Goal: Task Accomplishment & Management: Manage account settings

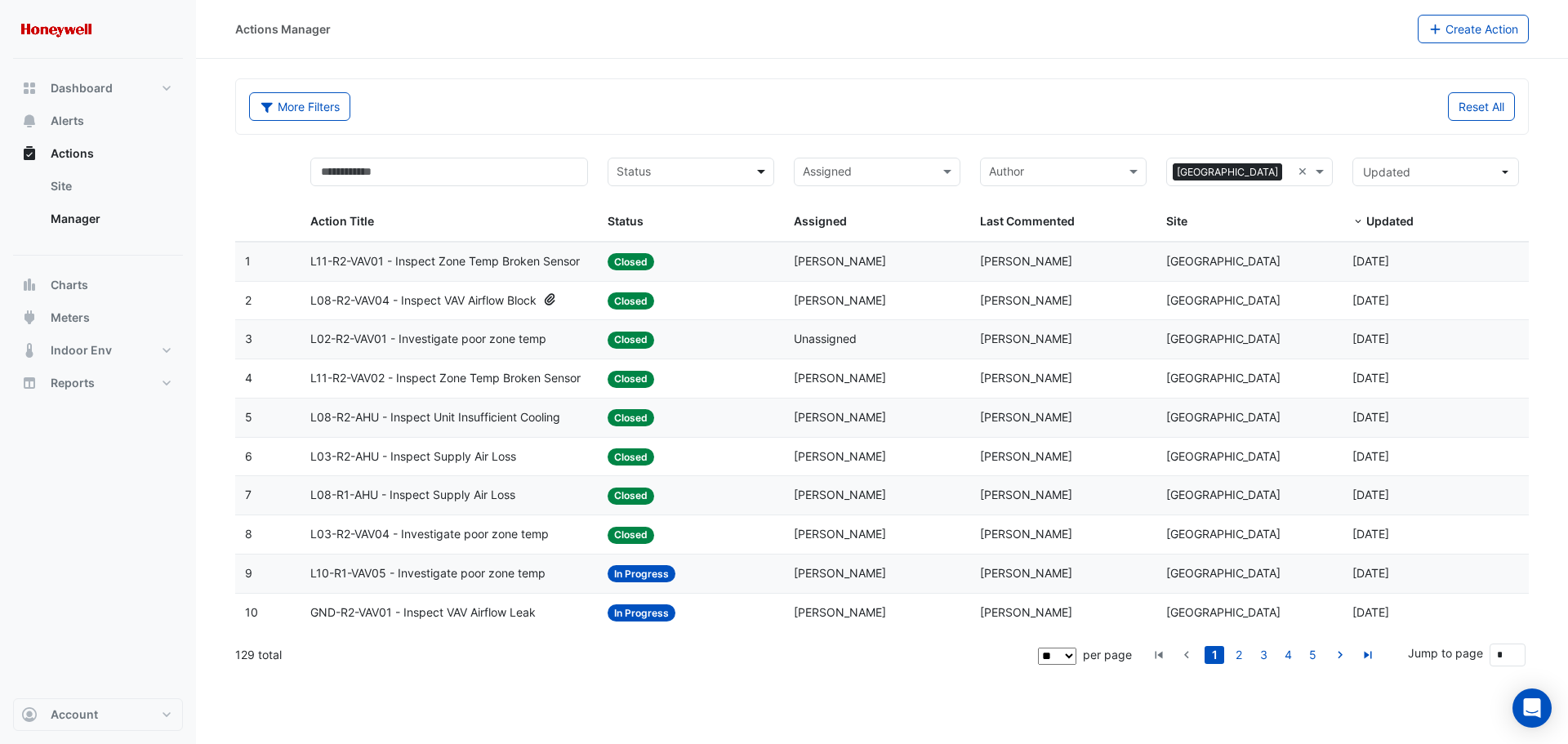
click at [762, 170] on span at bounding box center [763, 171] width 20 height 19
click at [709, 233] on div "In Progress" at bounding box center [691, 231] width 165 height 24
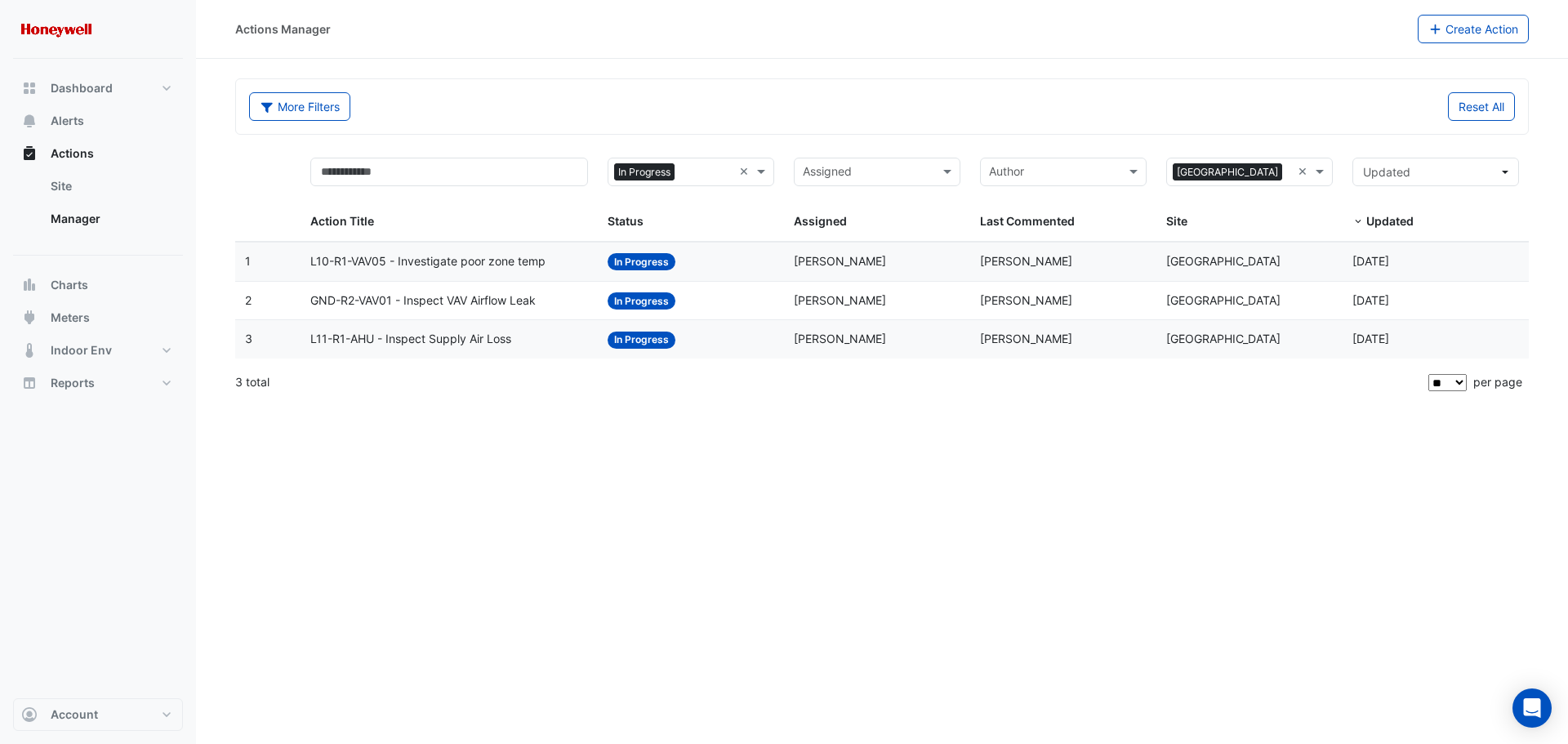
click at [947, 550] on div "Actions Manager Create Action More Filters Reset All × In Progress × Assigned ×…" at bounding box center [882, 372] width 1372 height 744
click at [772, 489] on div "Actions Manager Create Action More Filters Reset All × In Progress × Assigned ×…" at bounding box center [882, 372] width 1372 height 744
click at [628, 257] on span "In Progress" at bounding box center [642, 262] width 67 height 17
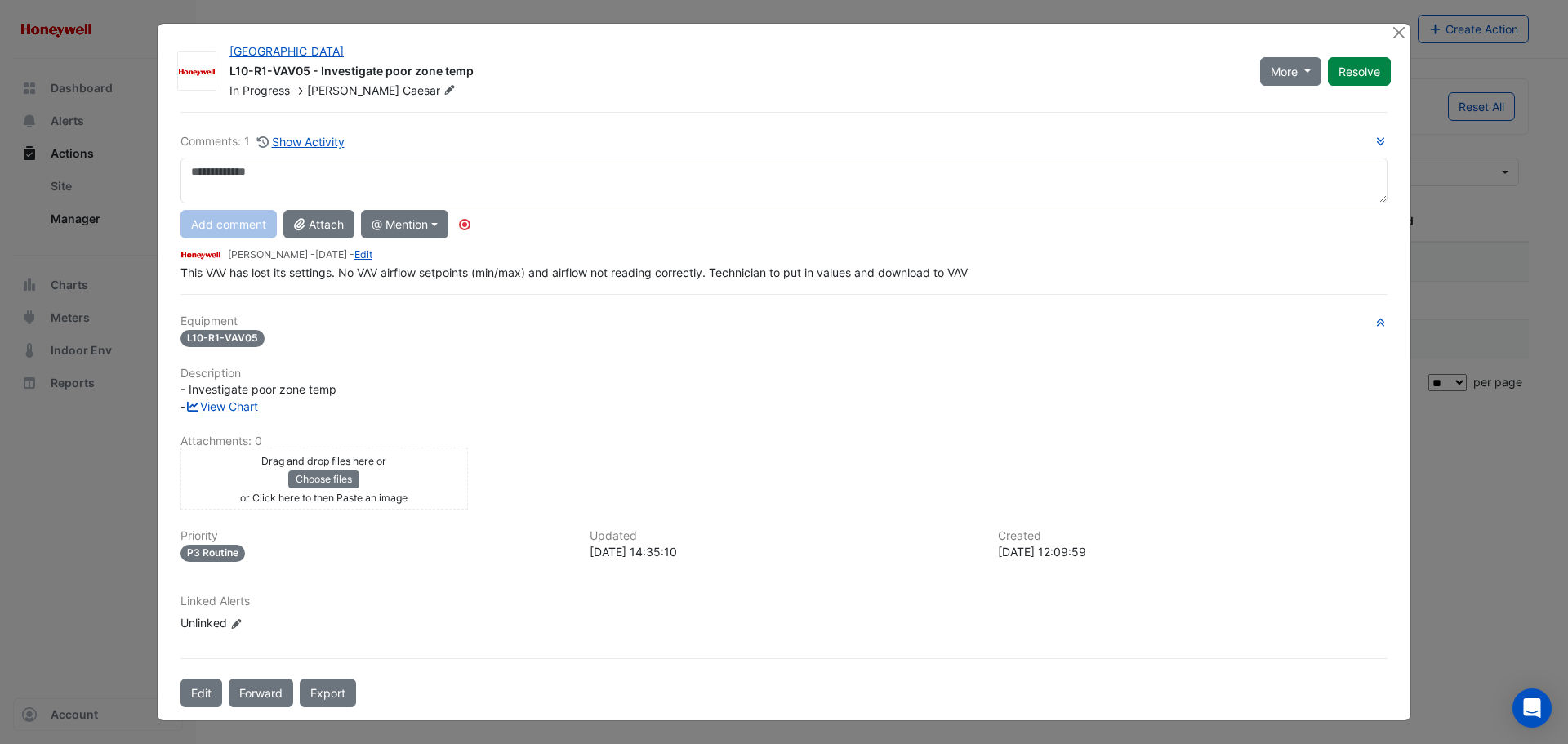
click at [997, 272] on div "This VAV has lost its settings. No VAV airflow setpoints (min/max) and airflow …" at bounding box center [784, 272] width 1207 height 17
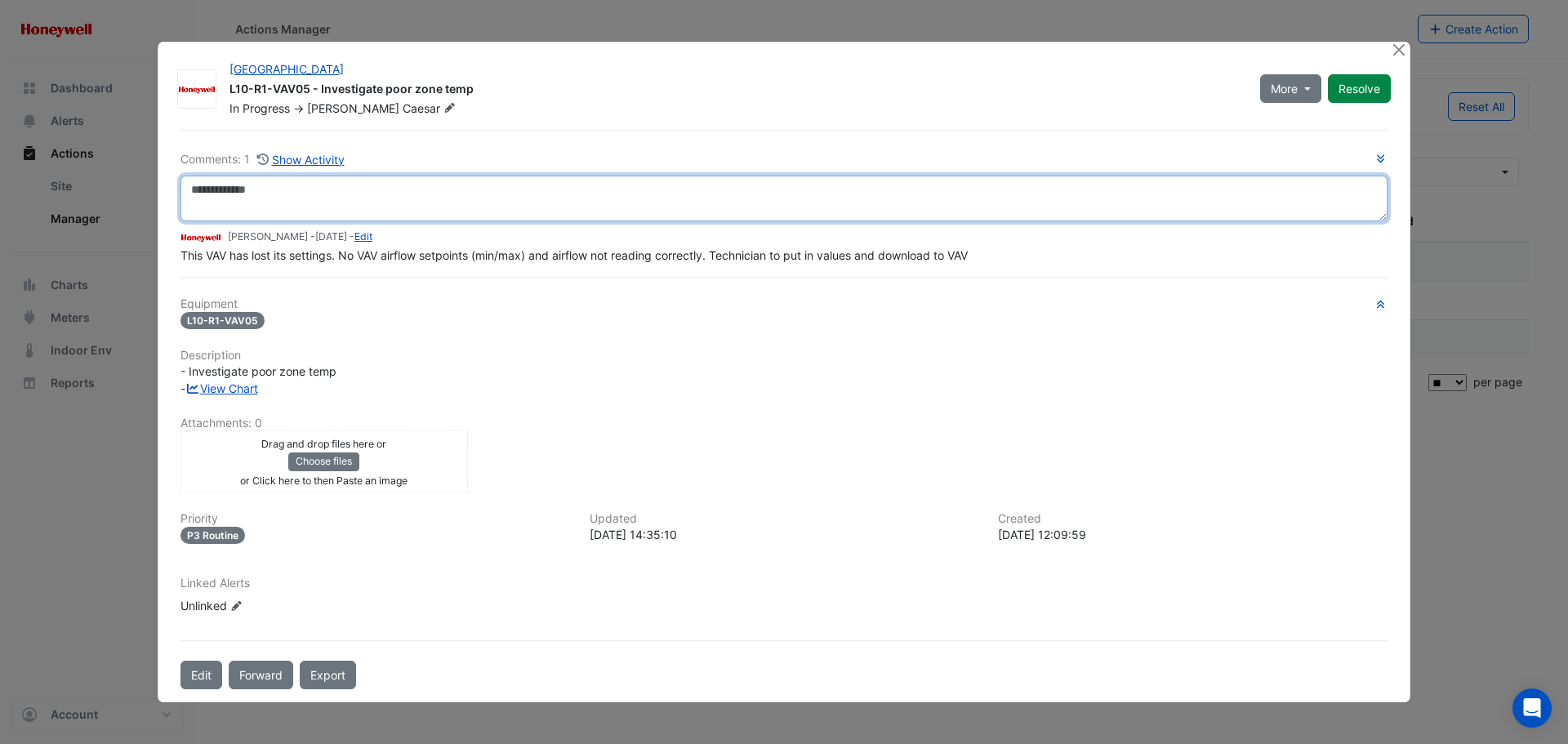
click at [529, 202] on textarea at bounding box center [784, 199] width 1207 height 46
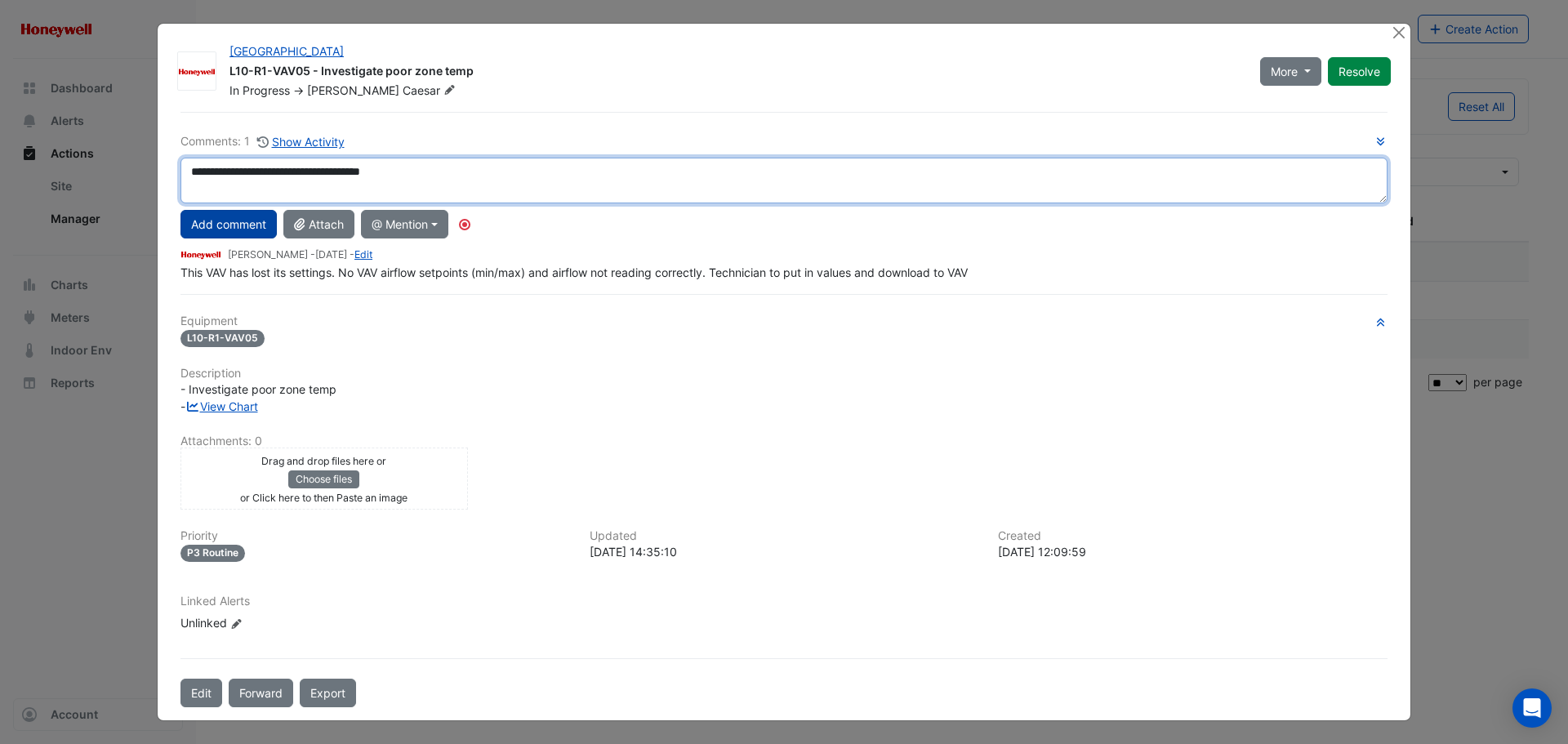
type textarea "**********"
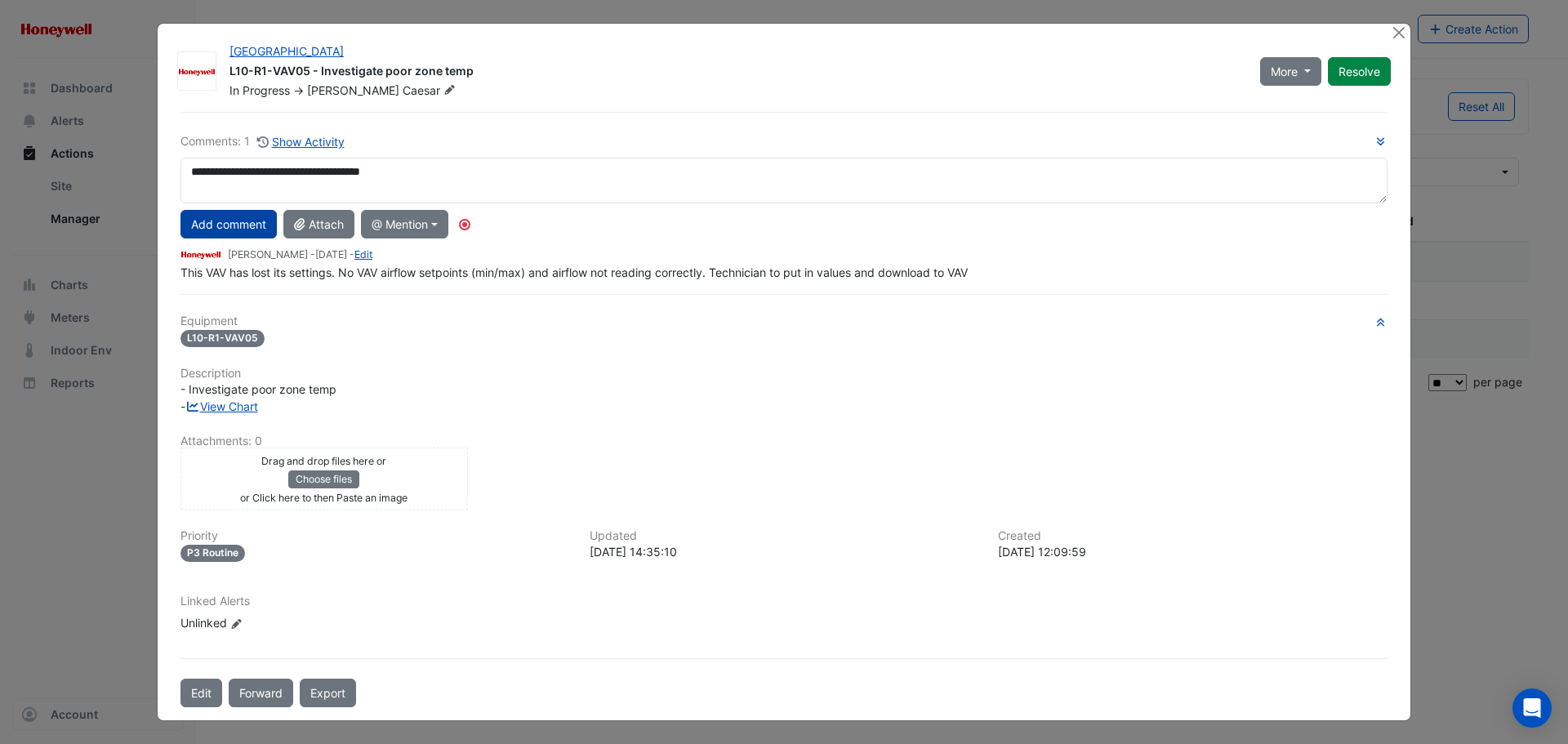
click at [222, 224] on button "Add comment" at bounding box center [229, 223] width 97 height 28
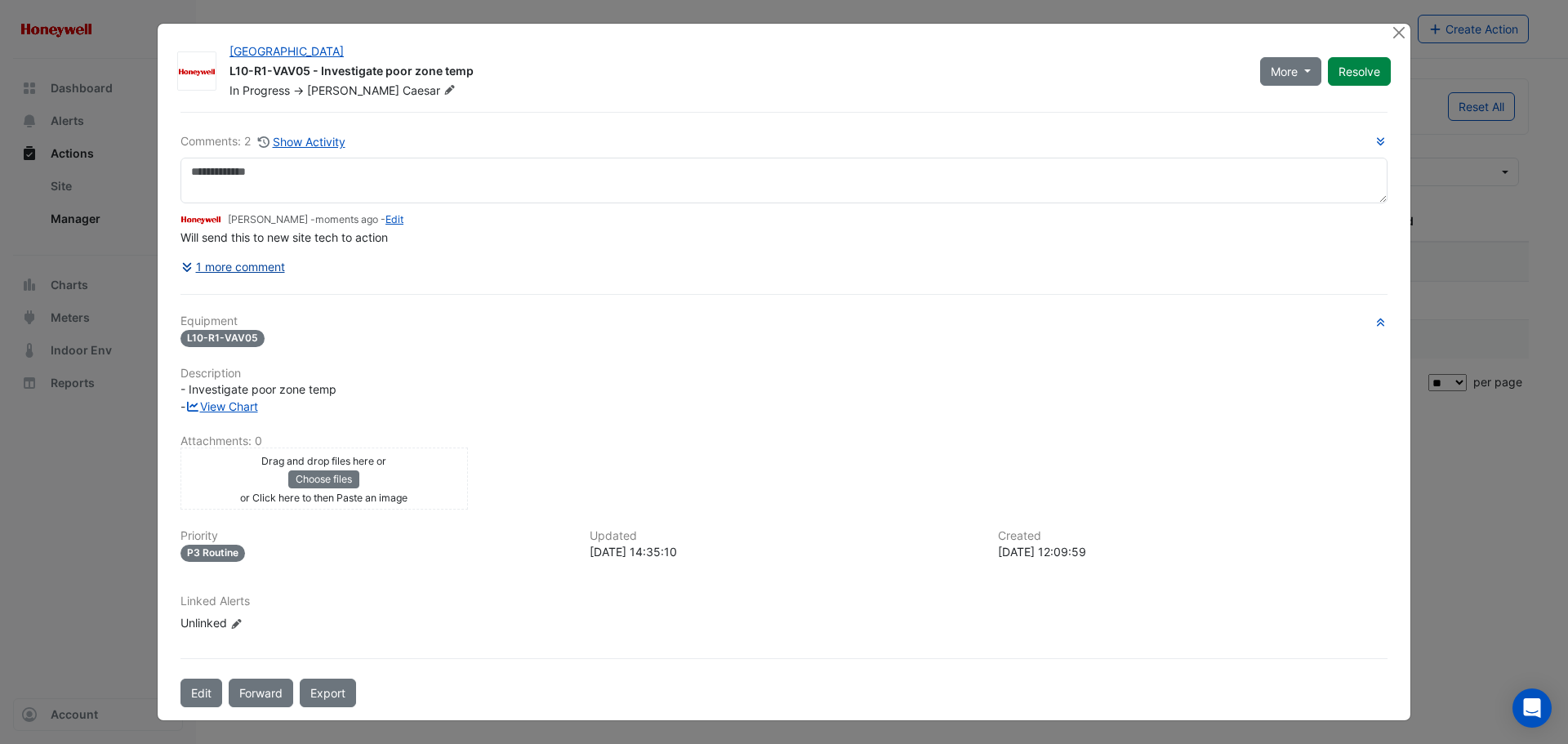
click at [231, 264] on button "1 more comment" at bounding box center [233, 266] width 106 height 28
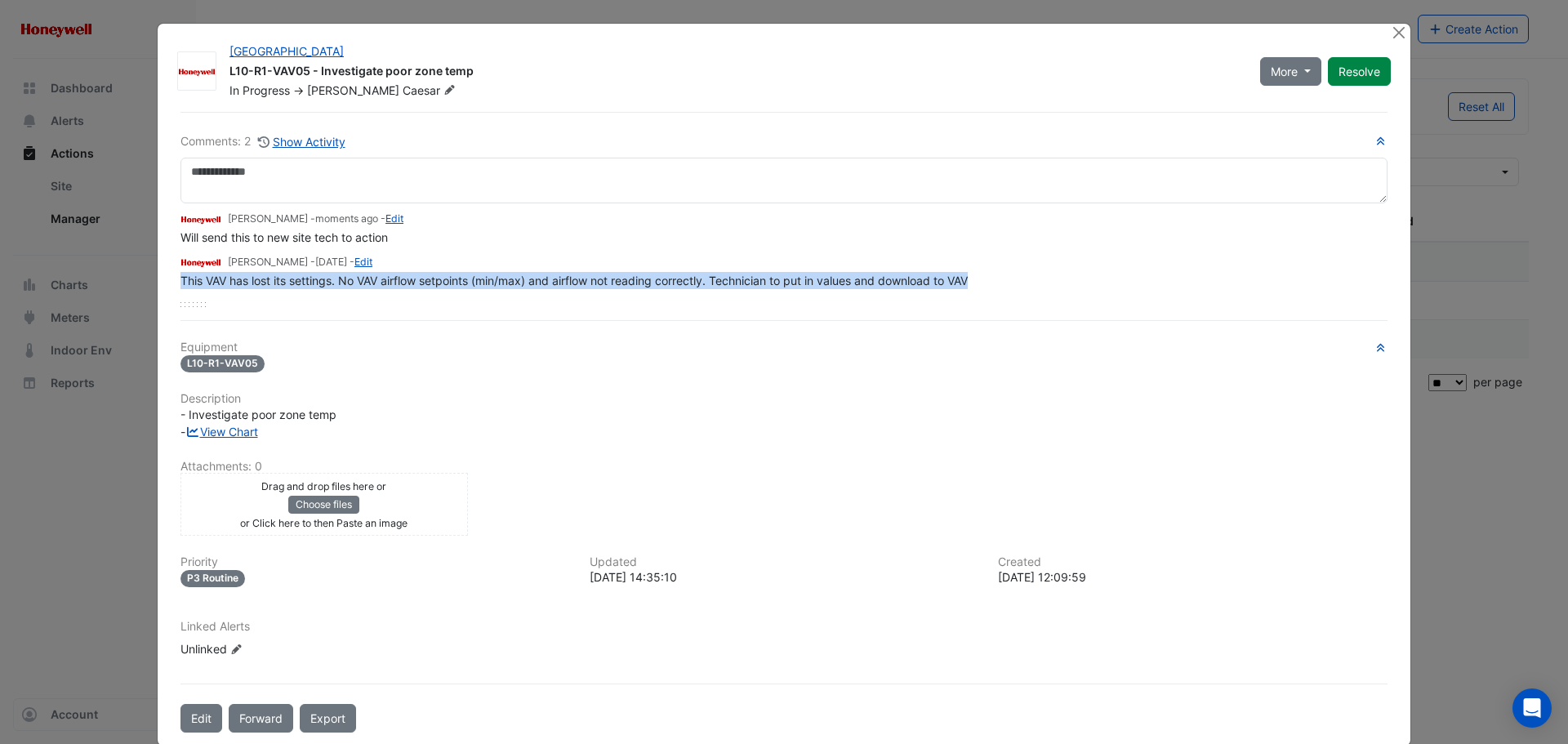
drag, startPoint x: 995, startPoint y: 284, endPoint x: 174, endPoint y: 284, distance: 821.0
click at [181, 284] on div "This VAV has lost its settings. No VAV airflow setpoints (min/max) and airflow …" at bounding box center [784, 280] width 1207 height 17
copy span "This VAV has lost its settings. No VAV airflow setpoints (min/max) and airflow …"
click at [1393, 32] on button "Close" at bounding box center [1398, 32] width 17 height 17
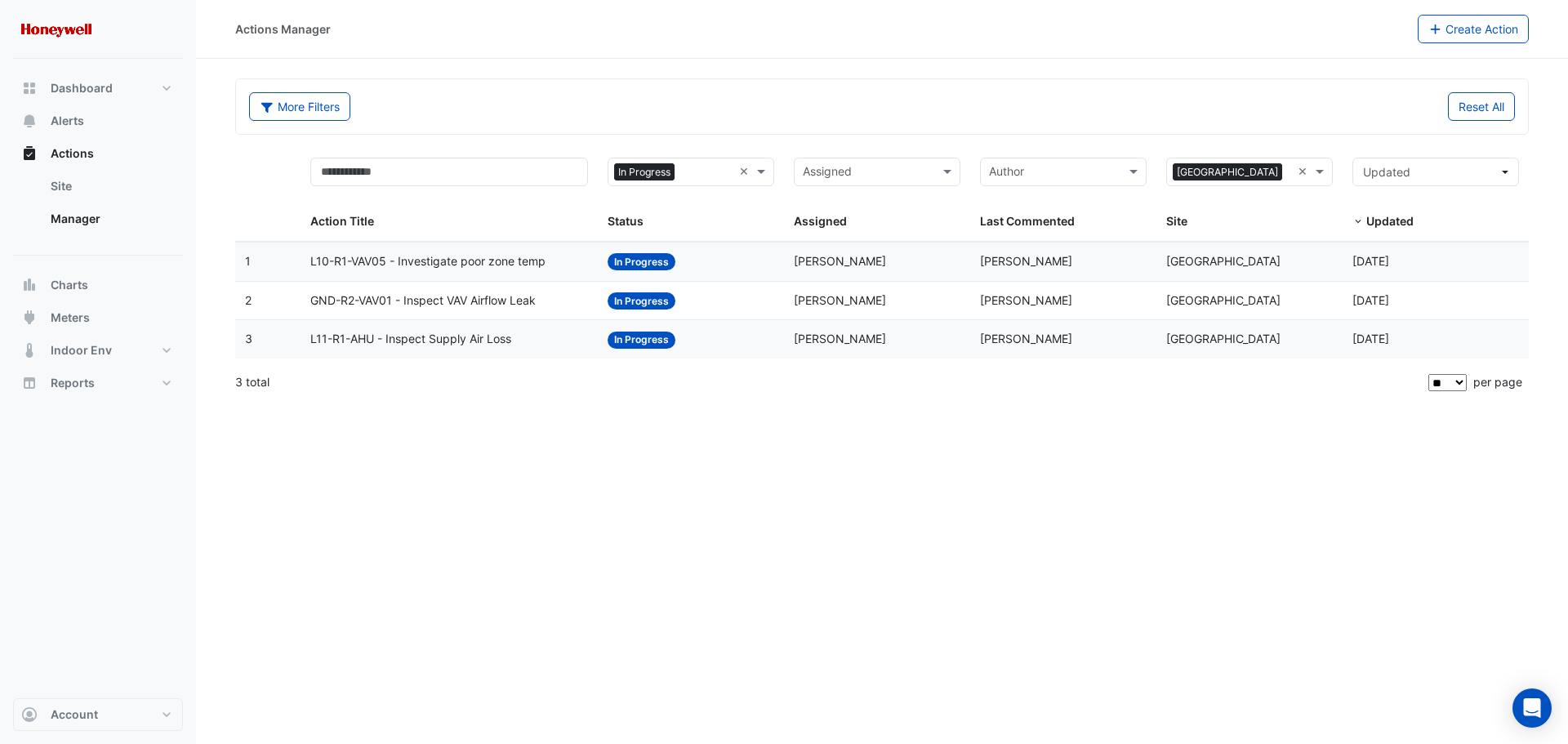
click at [627, 302] on span "In Progress" at bounding box center [642, 301] width 67 height 17
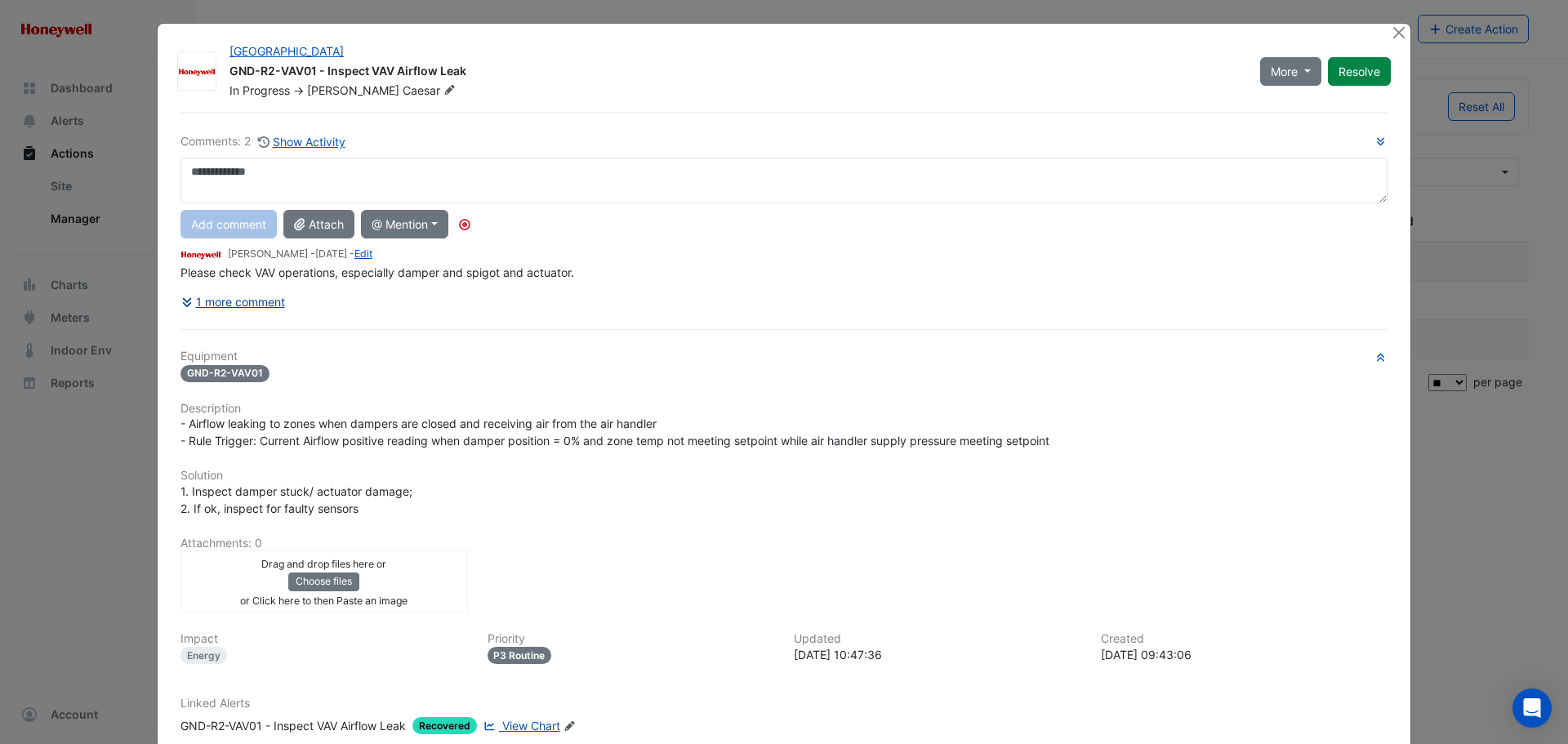
click at [236, 303] on button "1 more comment" at bounding box center [233, 301] width 106 height 28
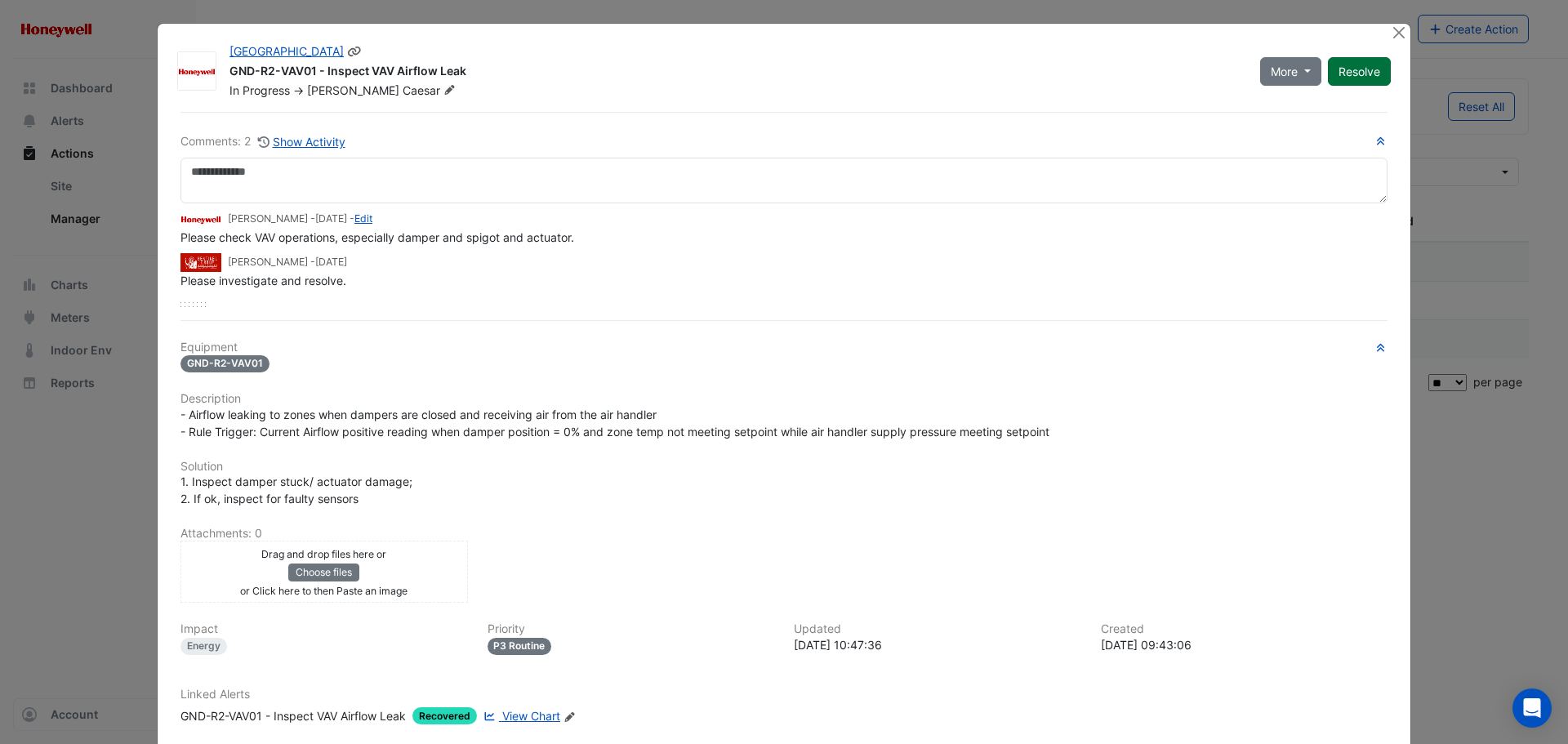
click at [1352, 73] on button "Resolve" at bounding box center [1359, 71] width 63 height 28
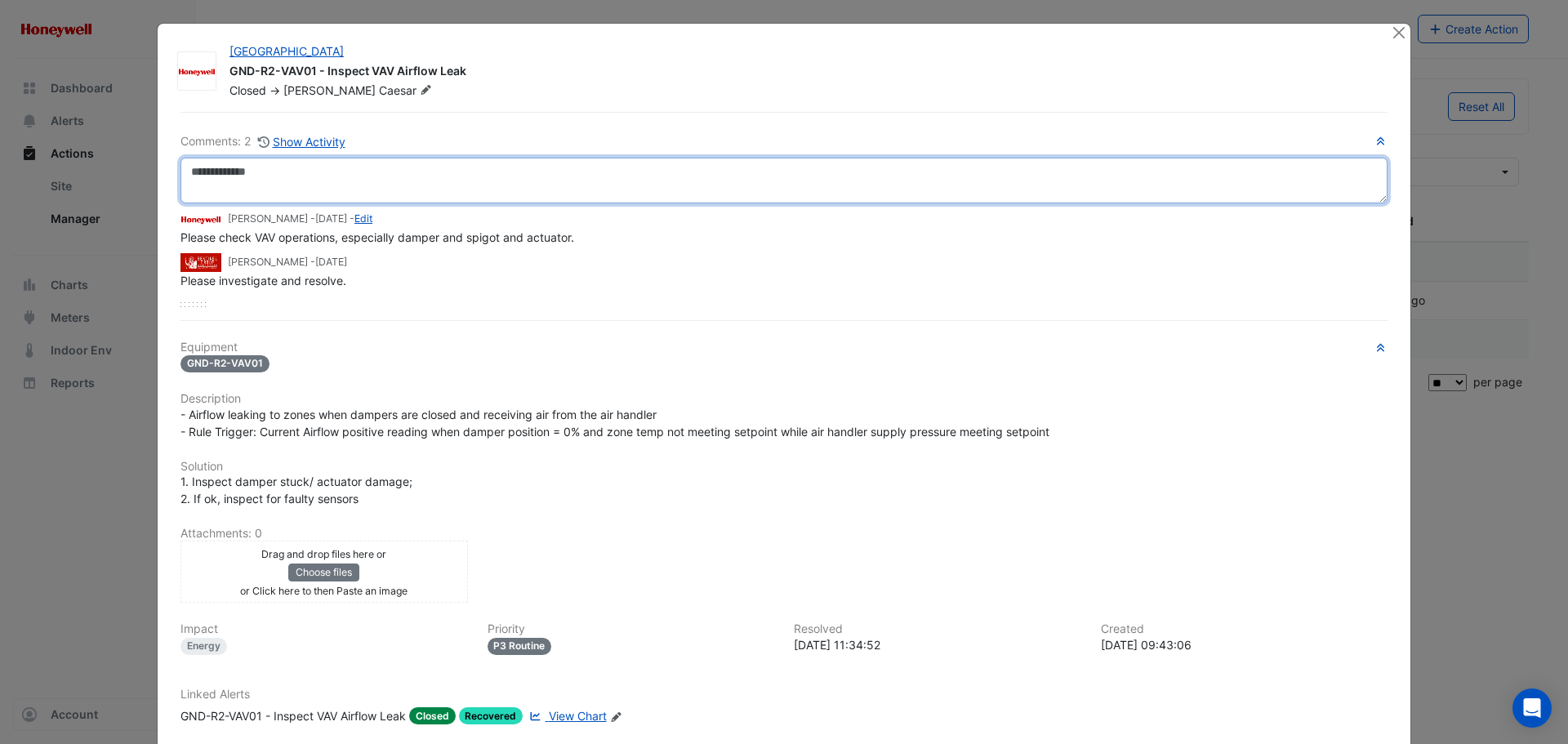
click at [351, 171] on textarea at bounding box center [784, 181] width 1207 height 46
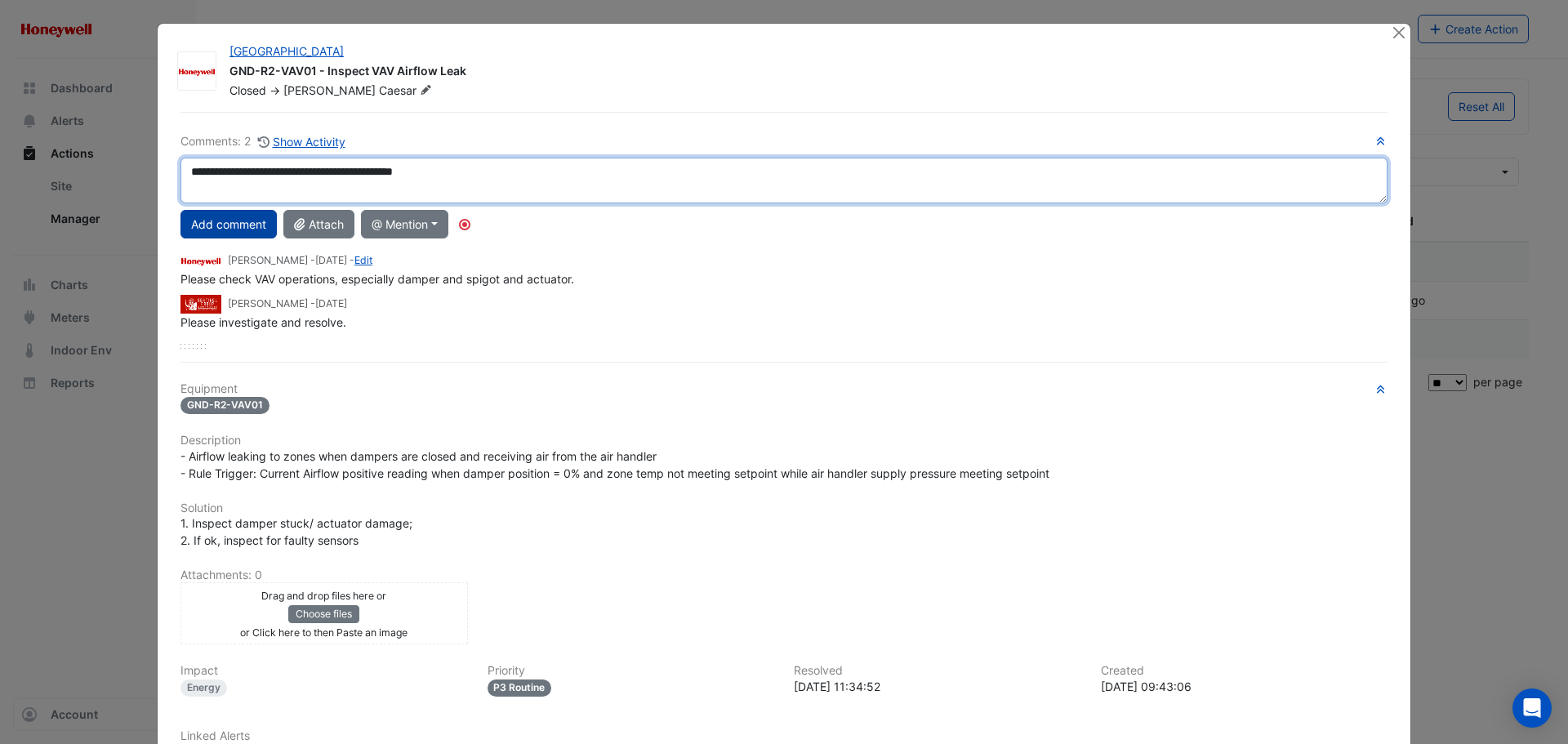
type textarea "**********"
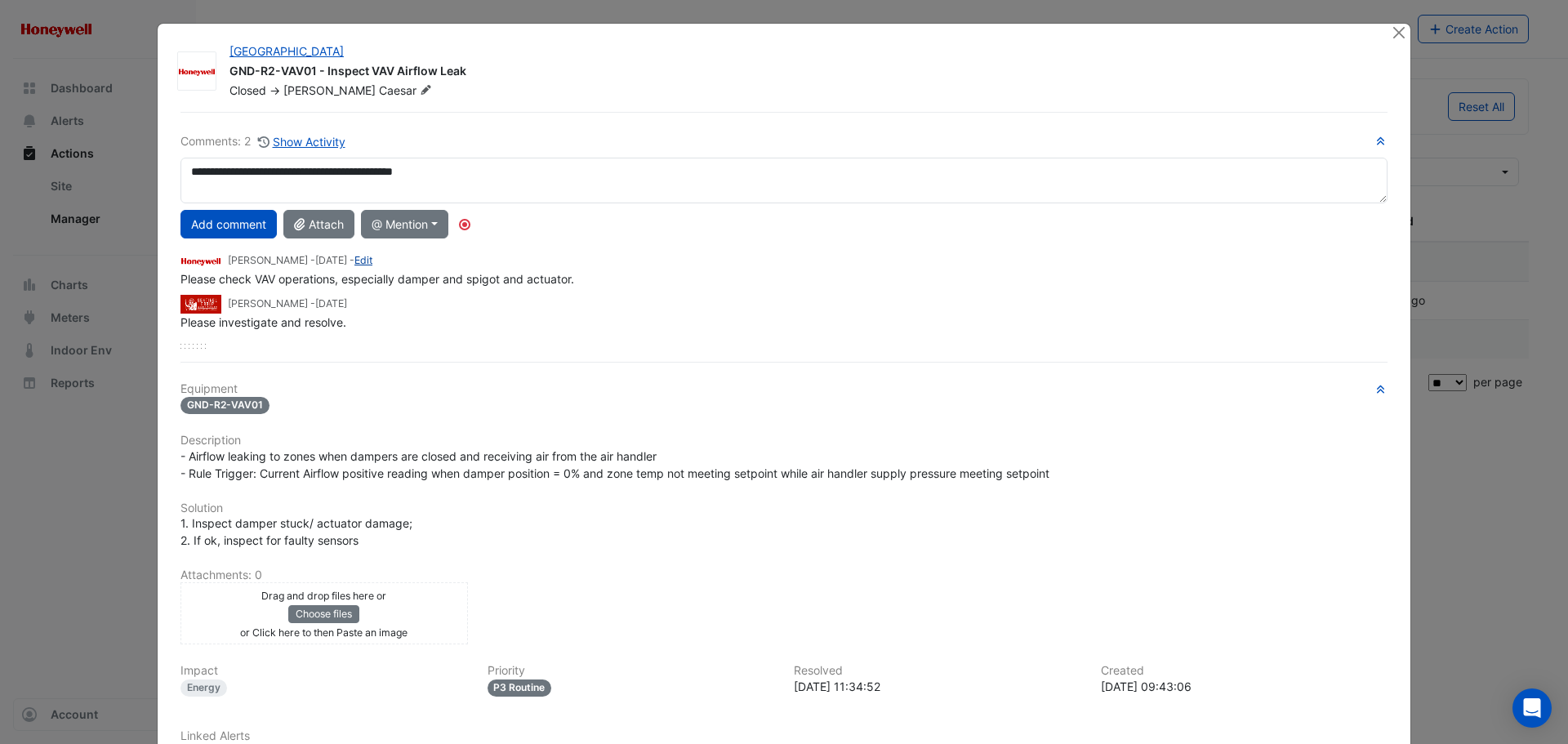
drag, startPoint x: 231, startPoint y: 224, endPoint x: 443, endPoint y: 255, distance: 214.3
click at [232, 222] on button "Add comment" at bounding box center [229, 223] width 97 height 28
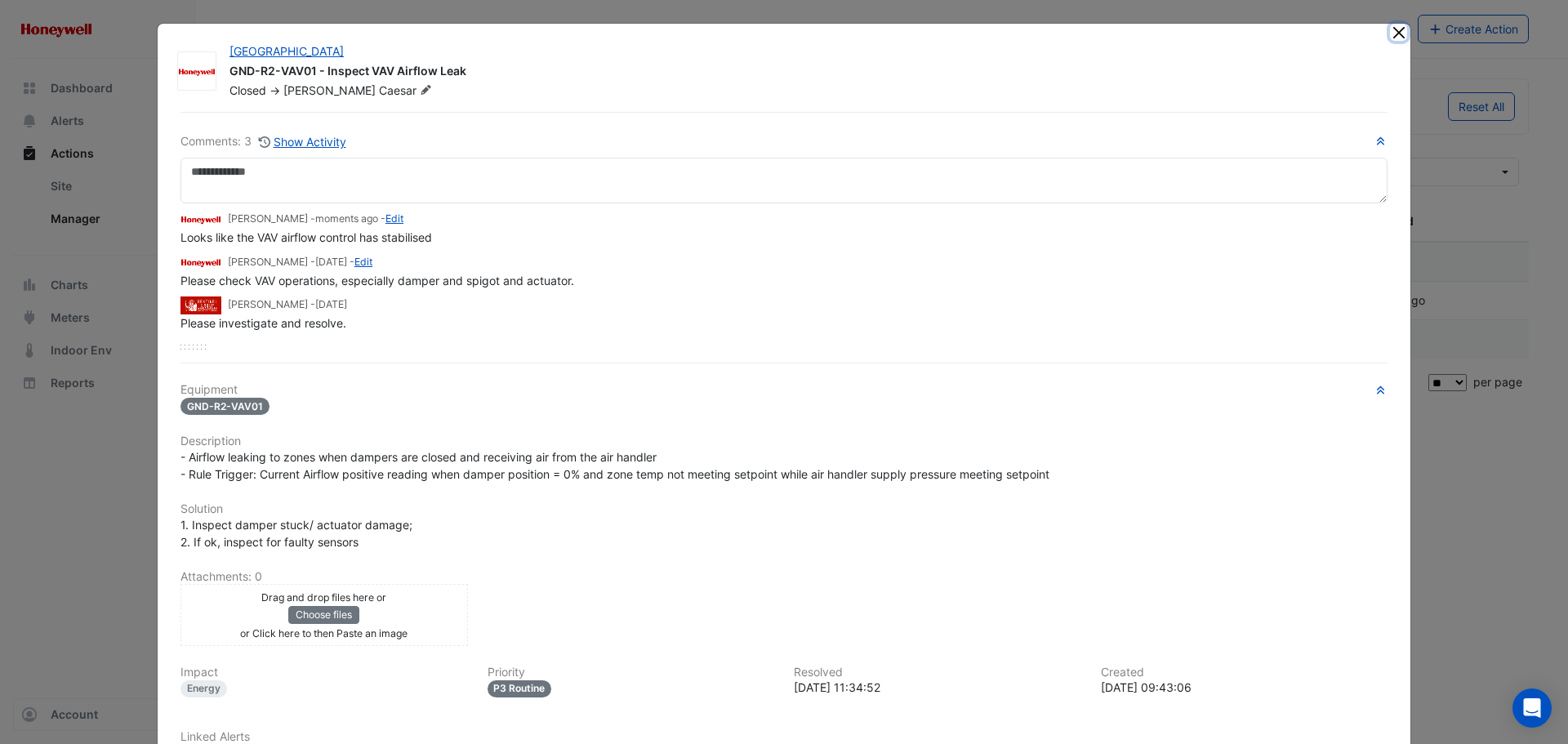
drag, startPoint x: 1391, startPoint y: 36, endPoint x: 1369, endPoint y: 48, distance: 25.1
click at [1391, 36] on button "Close" at bounding box center [1398, 32] width 17 height 17
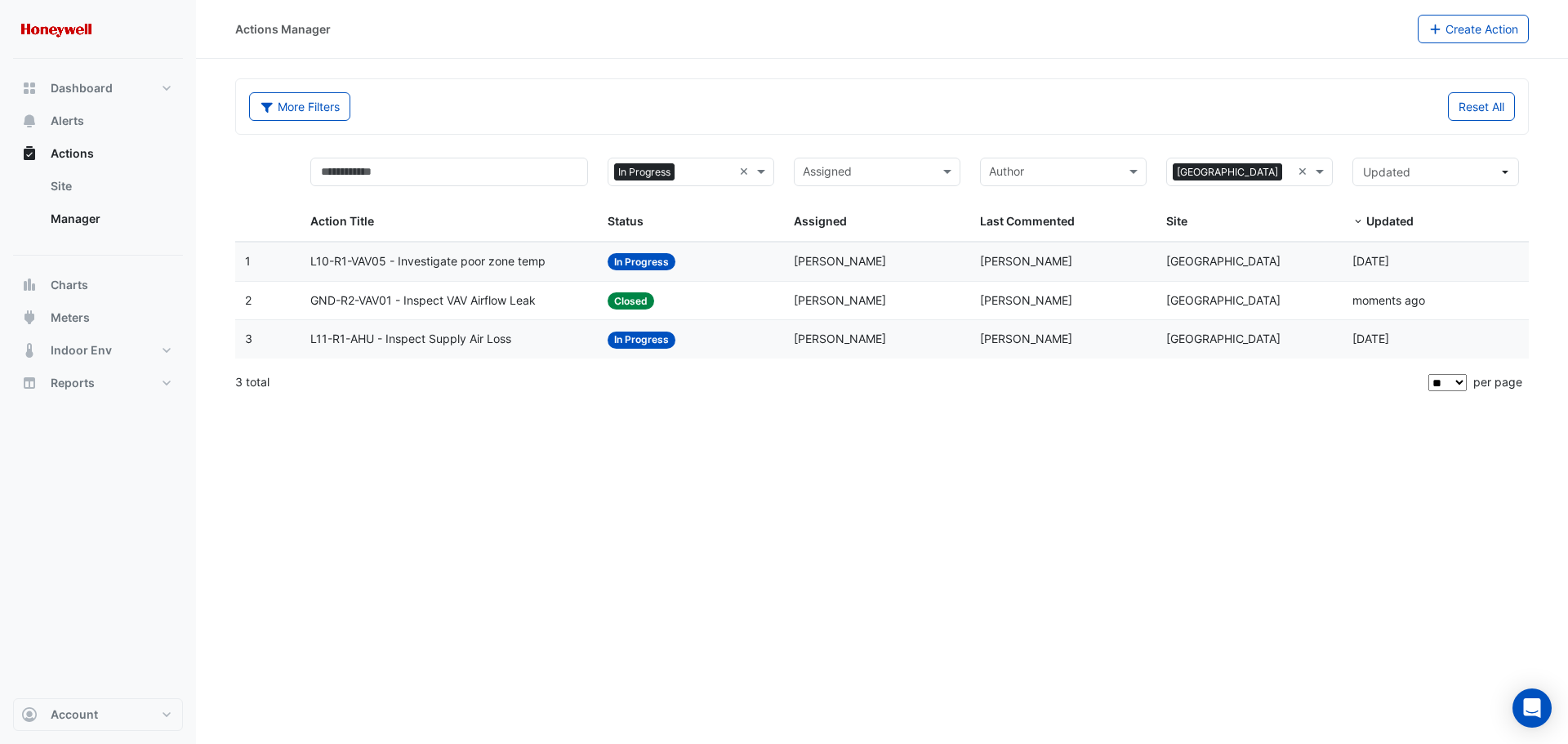
click at [644, 330] on div "Status: In Progress" at bounding box center [691, 339] width 167 height 19
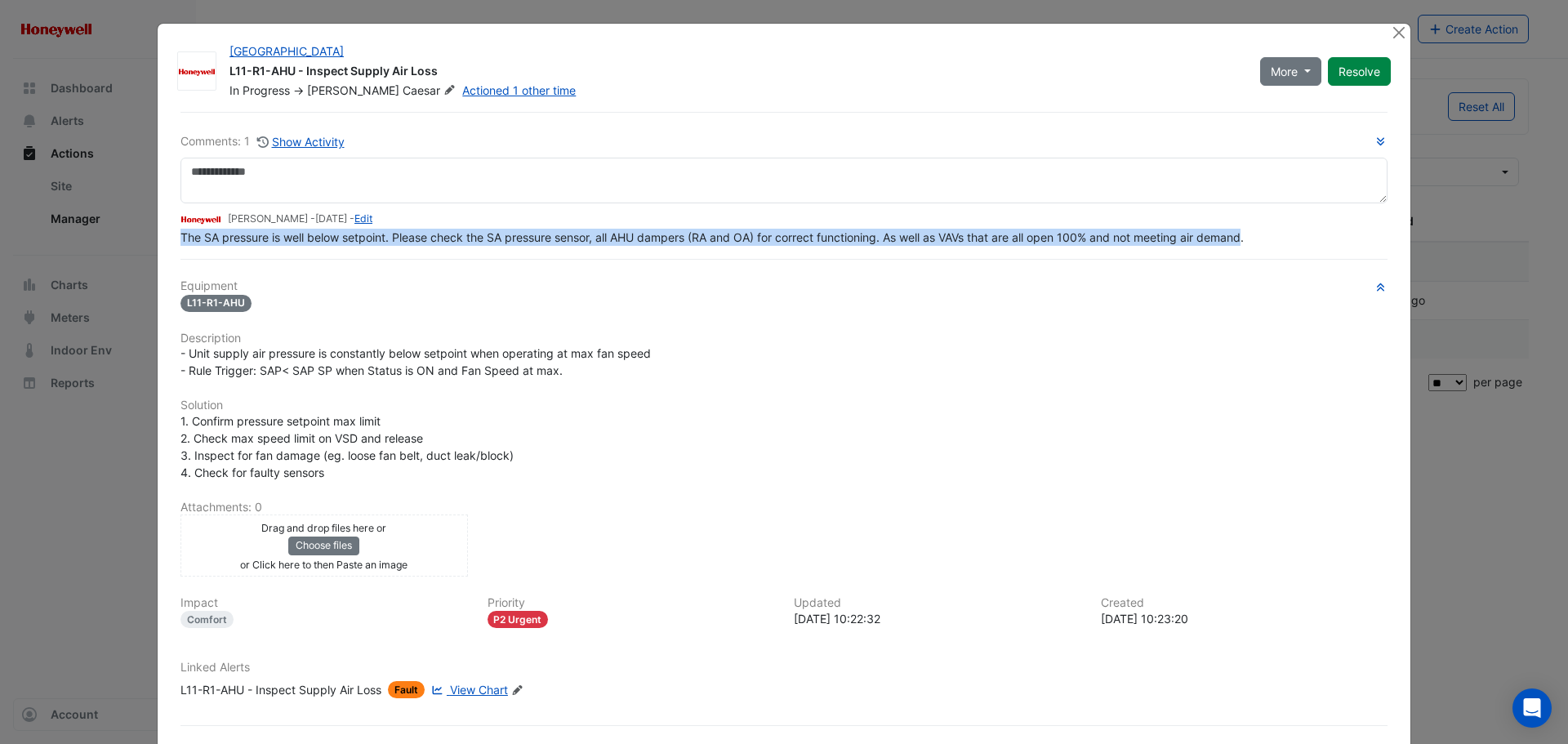
drag, startPoint x: 1245, startPoint y: 271, endPoint x: 175, endPoint y: 233, distance: 1070.7
click at [181, 233] on span "The SA pressure is well below setpoint. Please check the SA pressure sensor, al…" at bounding box center [712, 237] width 1064 height 14
copy span "The SA pressure is well below setpoint. Please check the SA pressure sensor, al…"
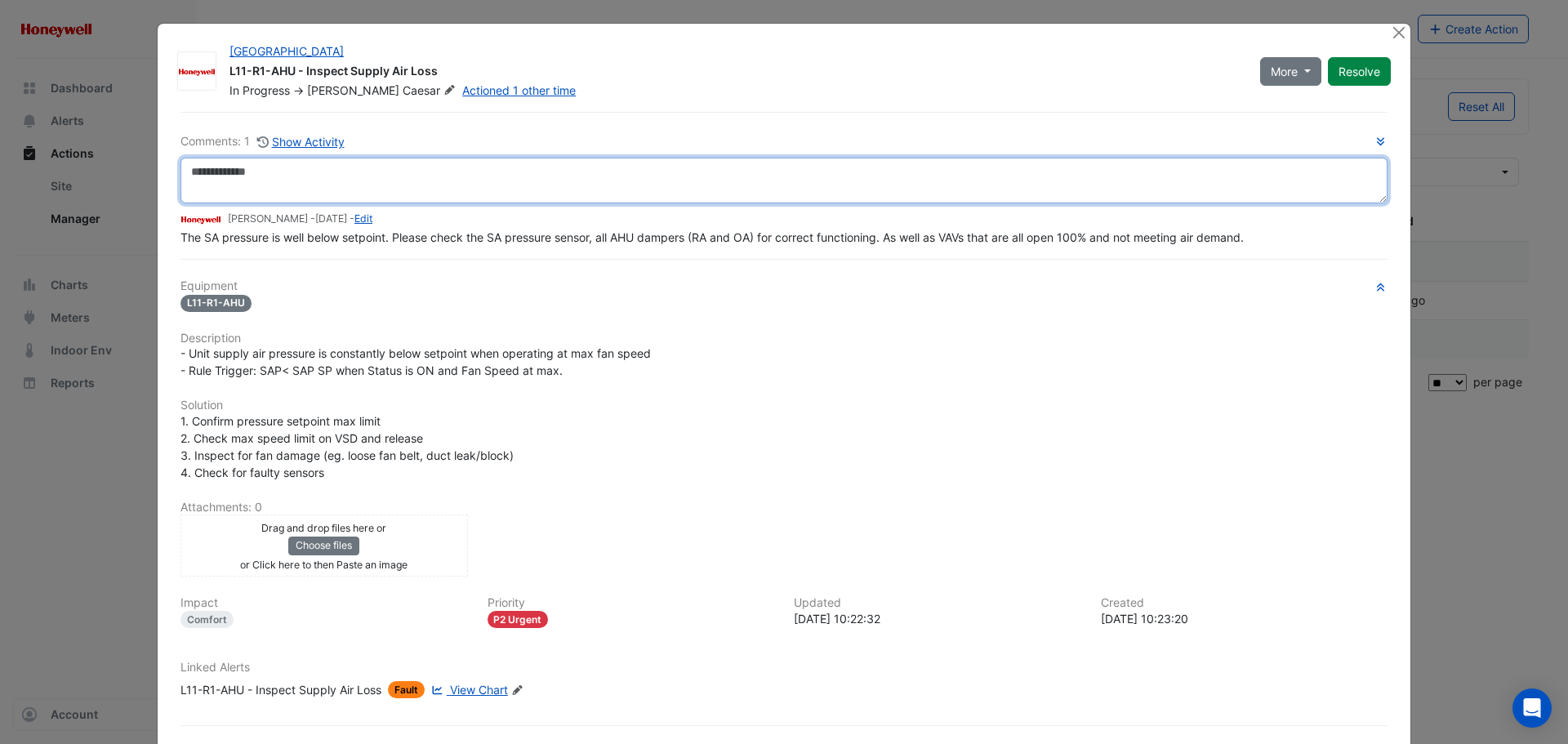
click at [261, 176] on textarea at bounding box center [784, 181] width 1207 height 46
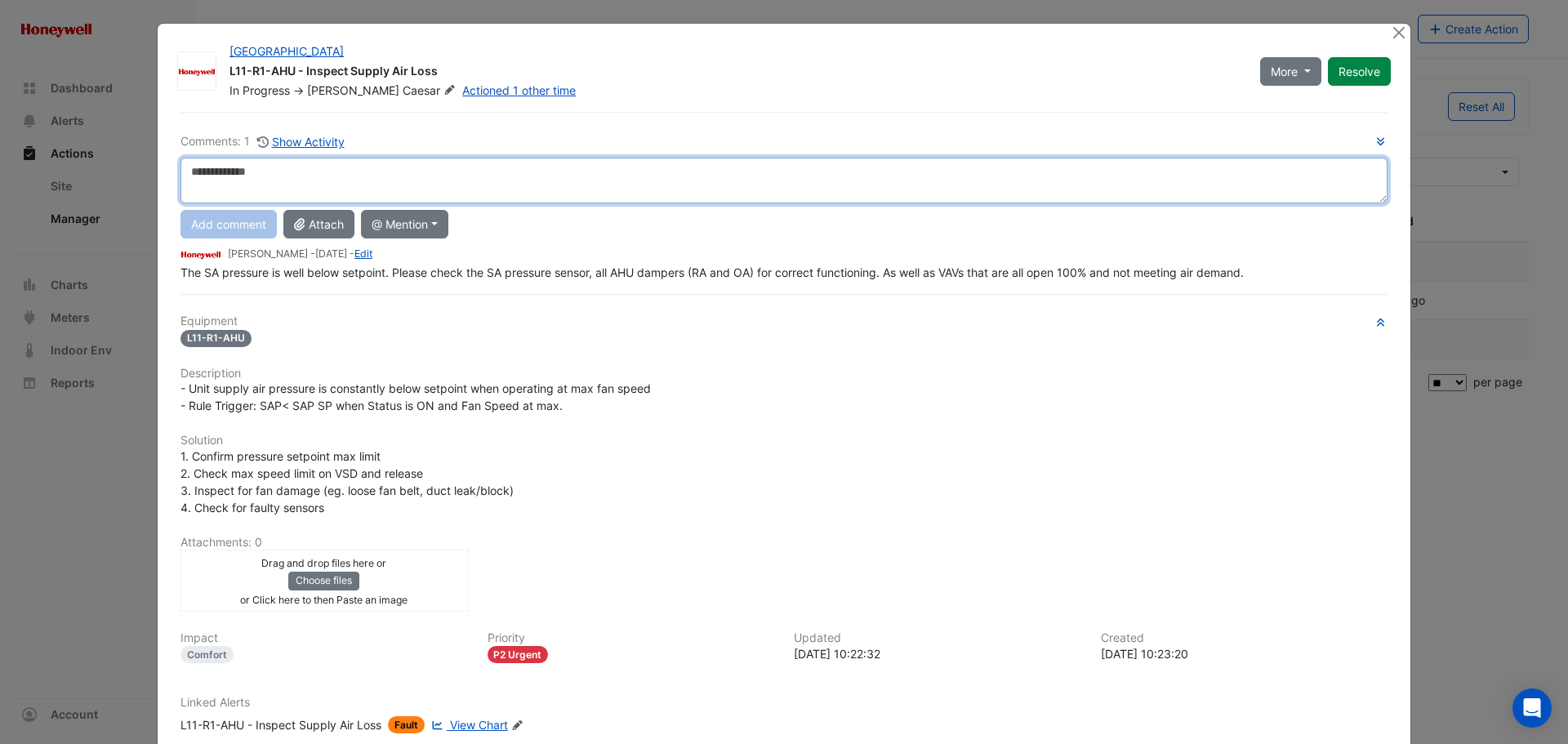
paste textarea "**********"
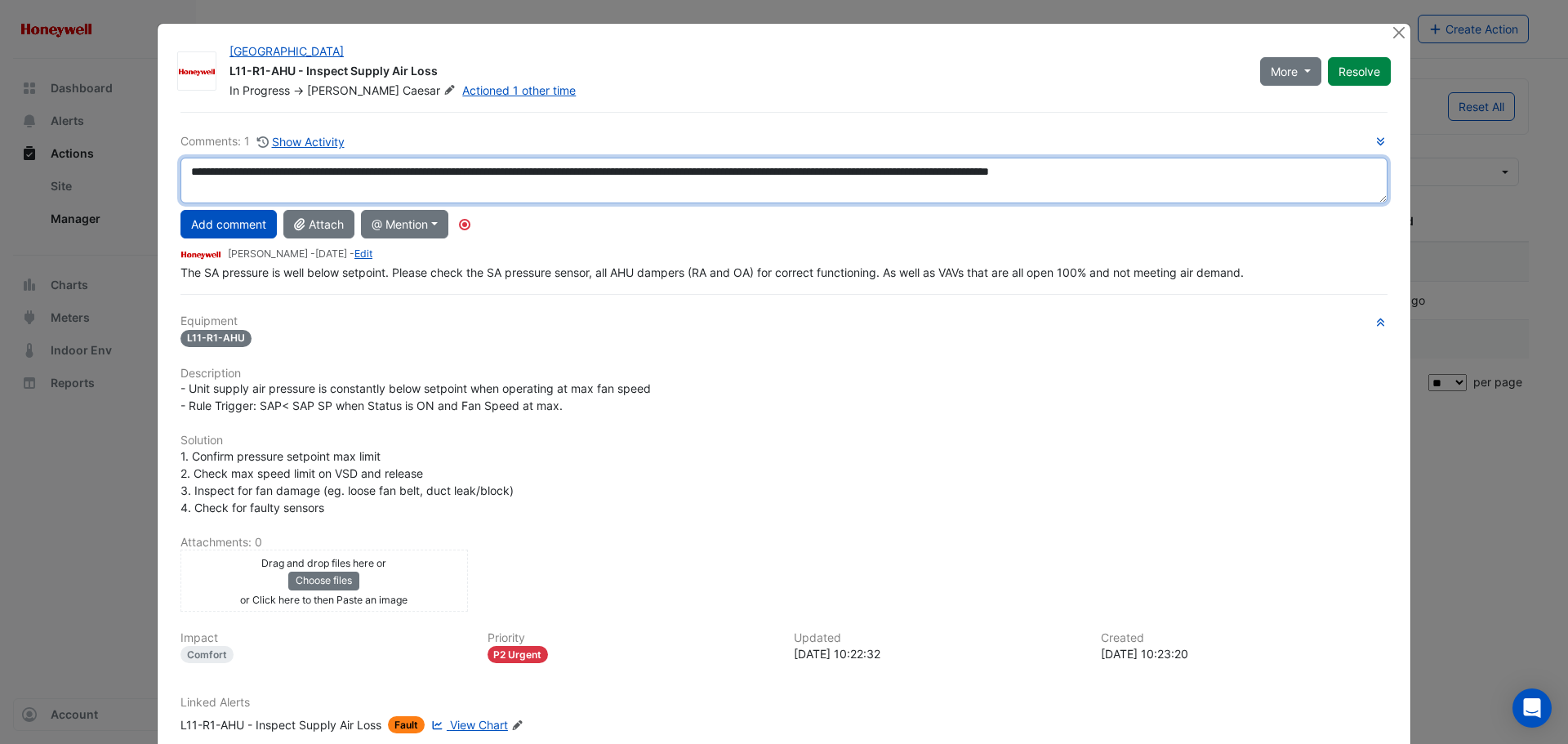
click at [1260, 176] on textarea "**********" at bounding box center [784, 181] width 1207 height 46
type textarea "**********"
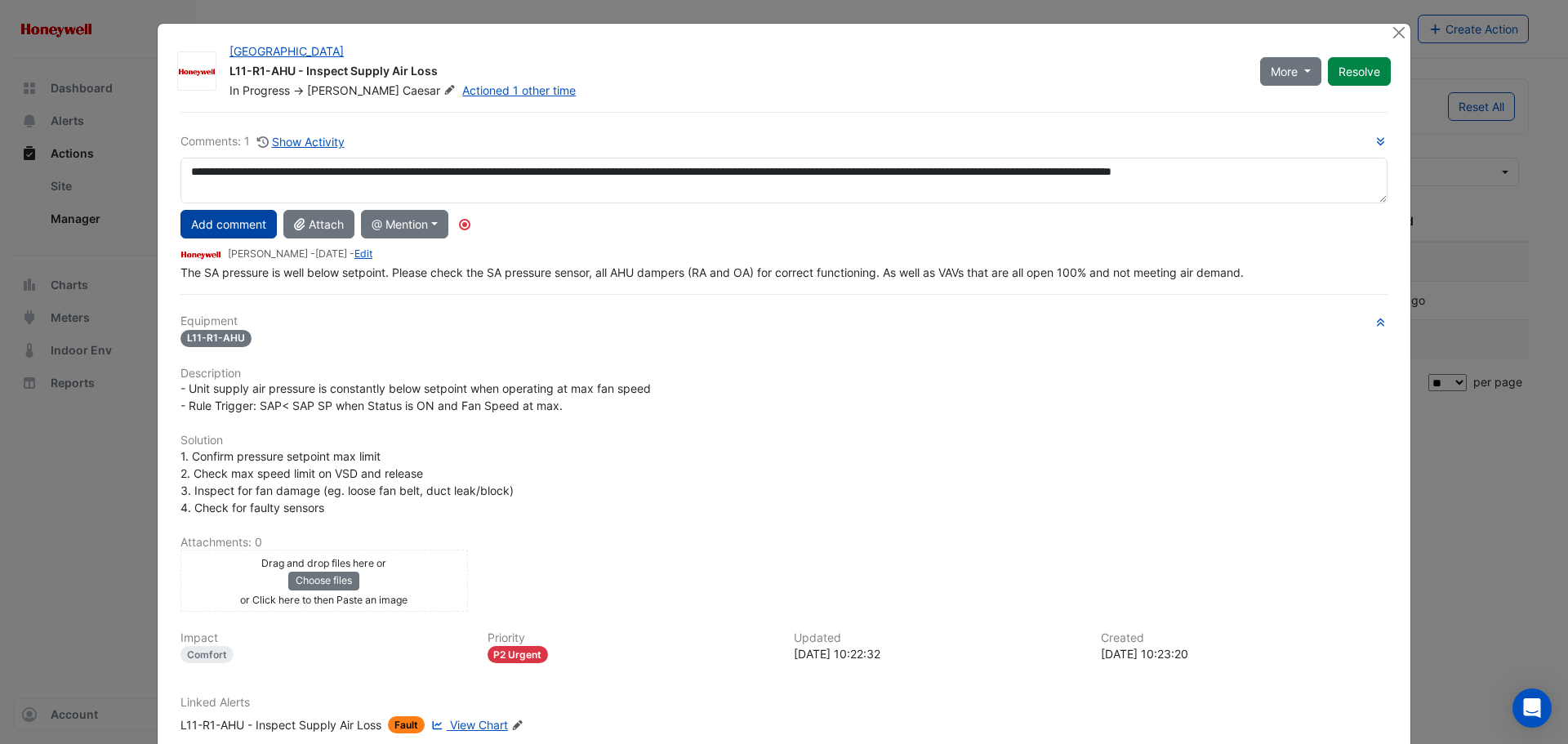
click at [210, 225] on button "Add comment" at bounding box center [229, 223] width 97 height 28
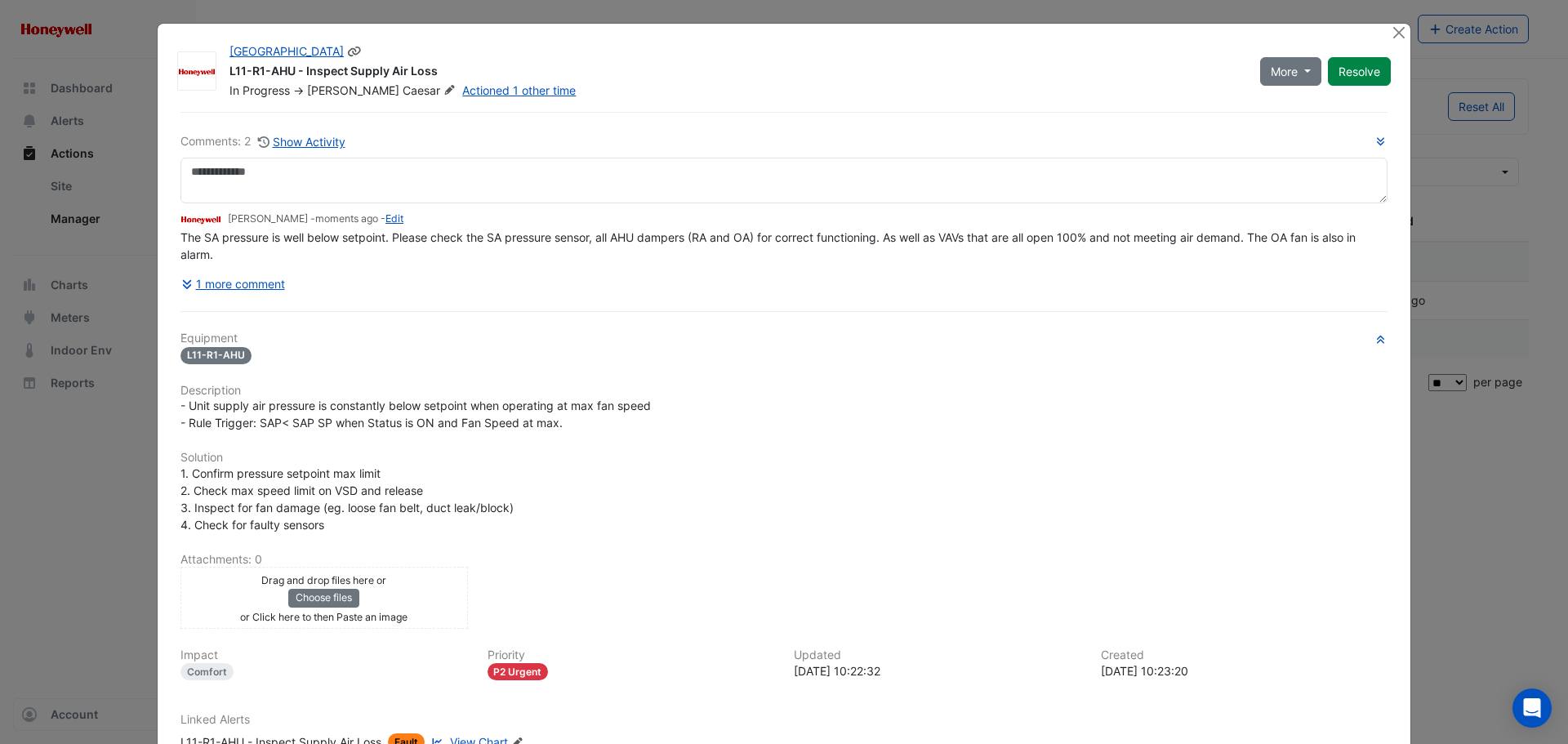
click at [444, 92] on icon at bounding box center [449, 89] width 12 height 10
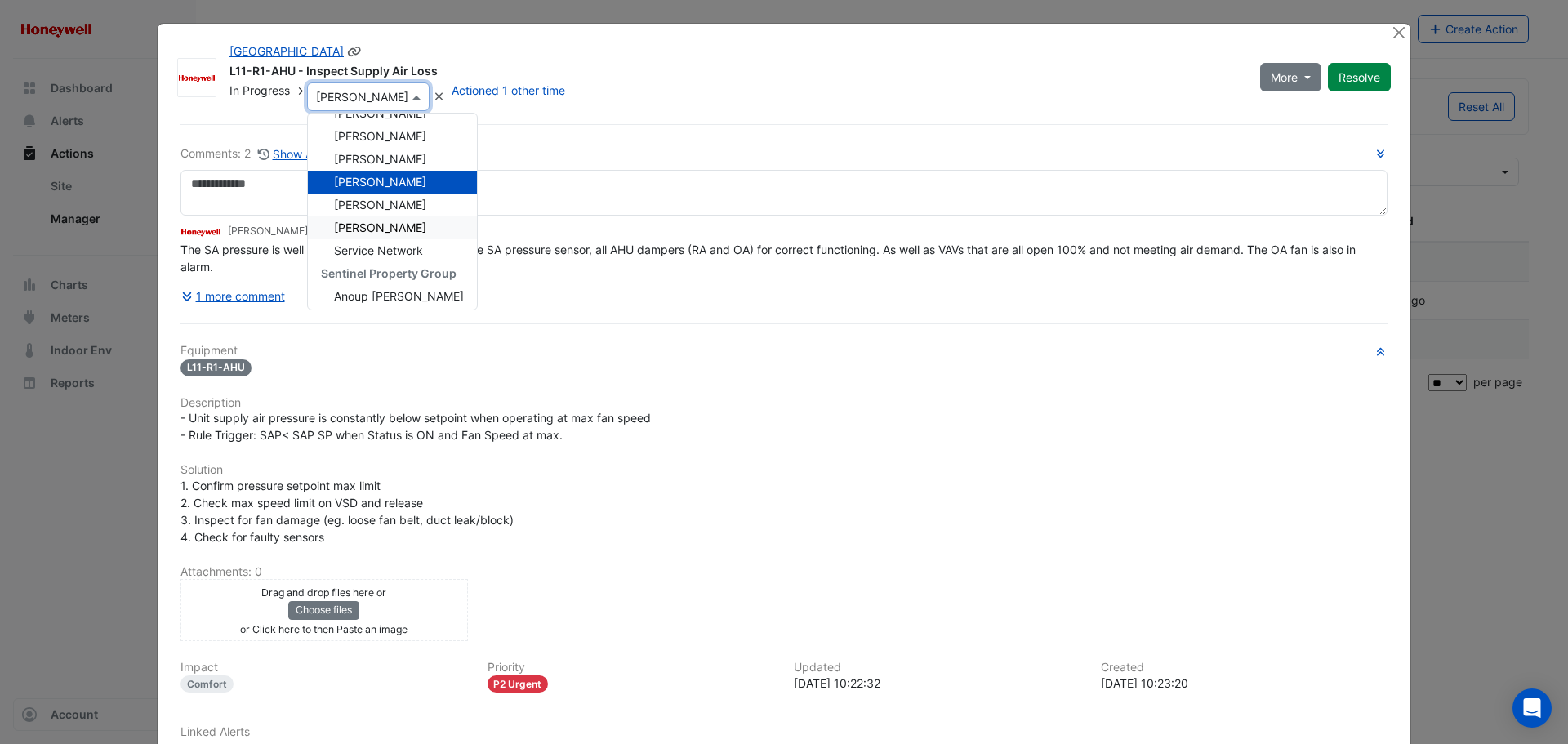
scroll to position [291, 0]
click at [719, 98] on div "In Progress -> × [PERSON_NAME] Unassigned CIM BACER Notifications CIM Support E…" at bounding box center [735, 97] width 1015 height 28
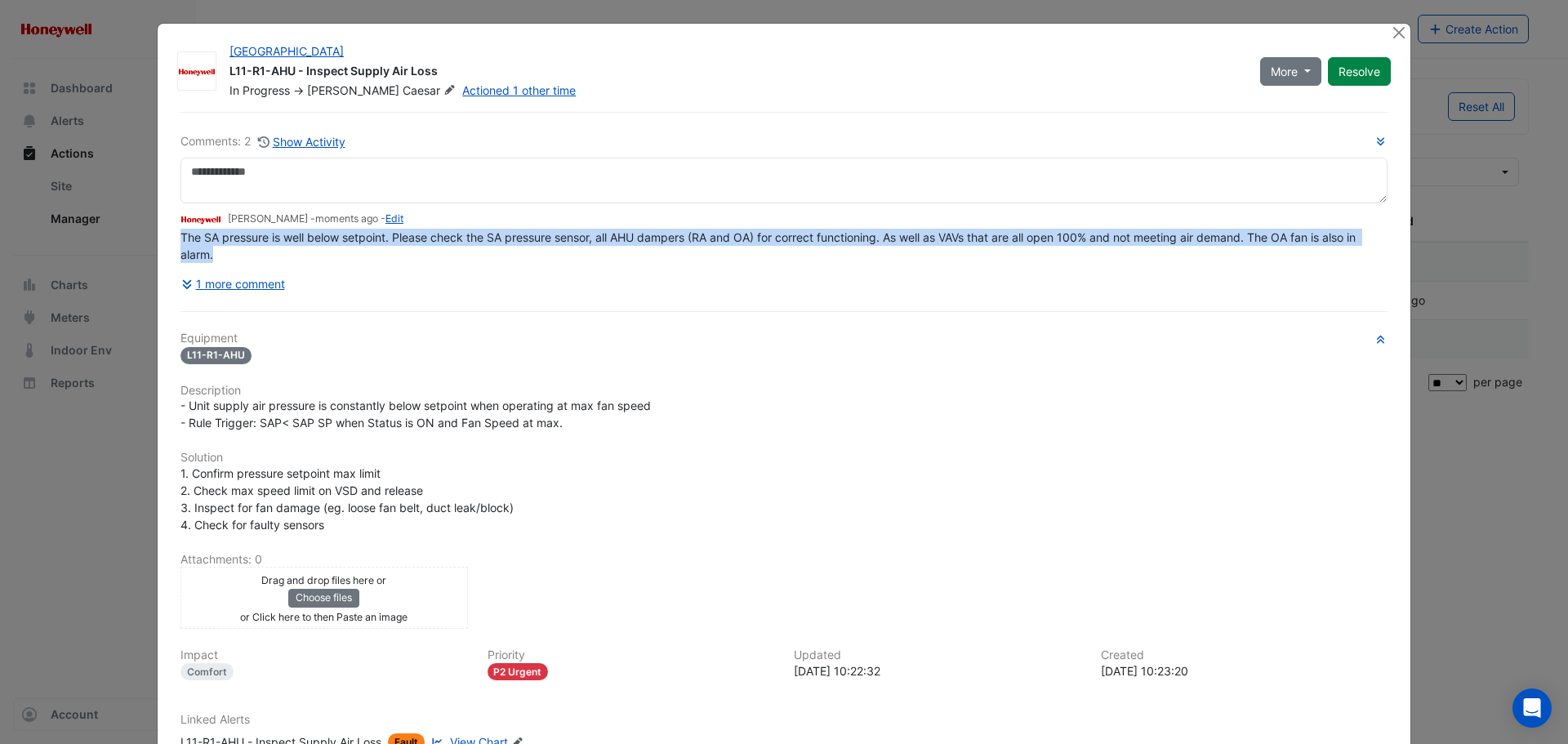
drag, startPoint x: 214, startPoint y: 264, endPoint x: 177, endPoint y: 243, distance: 42.5
click at [181, 243] on div "The SA pressure is well below setpoint. Please check the SA pressure sensor, al…" at bounding box center [784, 246] width 1207 height 35
copy span "The SA pressure is well below setpoint. Please check the SA pressure sensor, al…"
click at [1390, 36] on button "Close" at bounding box center [1398, 32] width 17 height 17
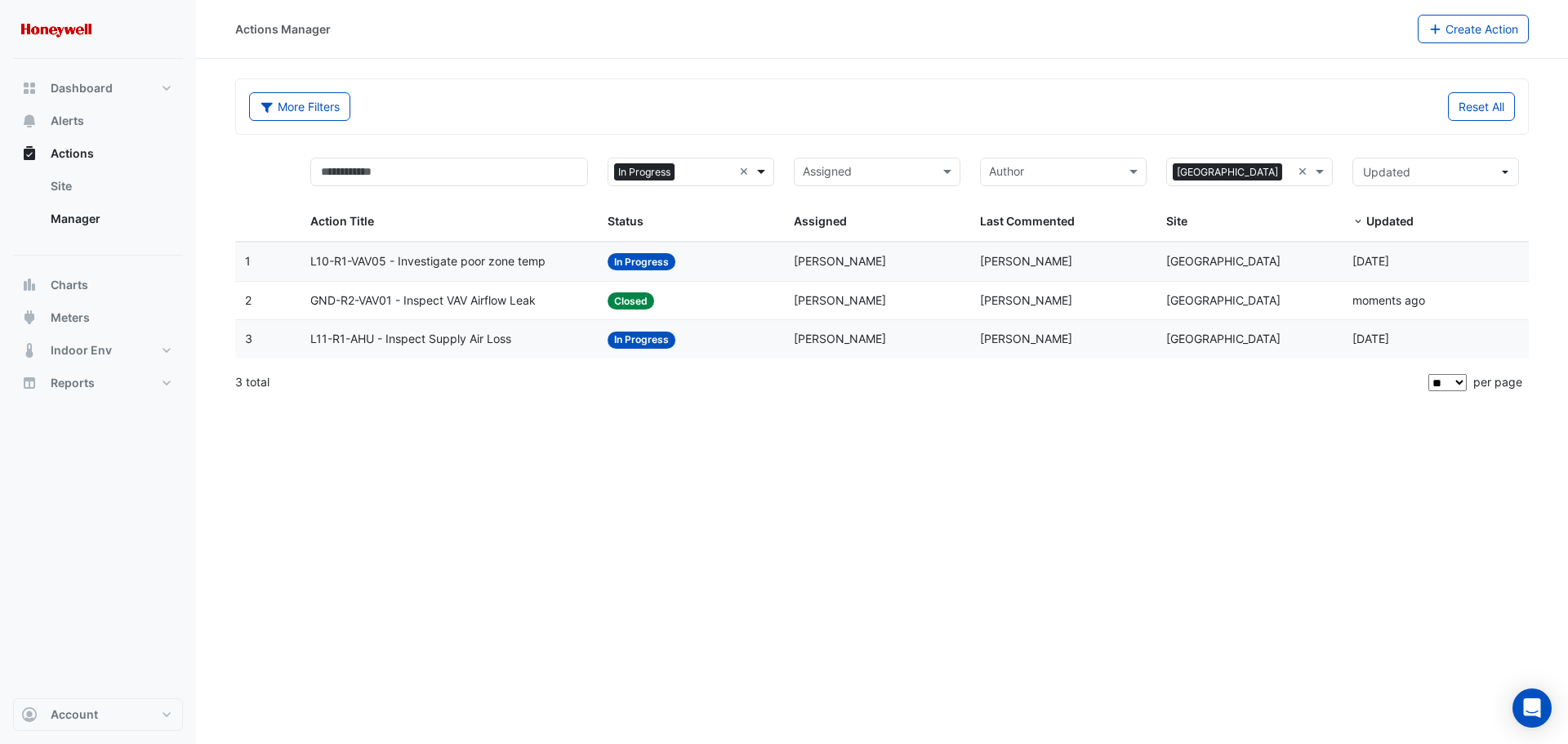
click at [763, 169] on span at bounding box center [763, 171] width 20 height 19
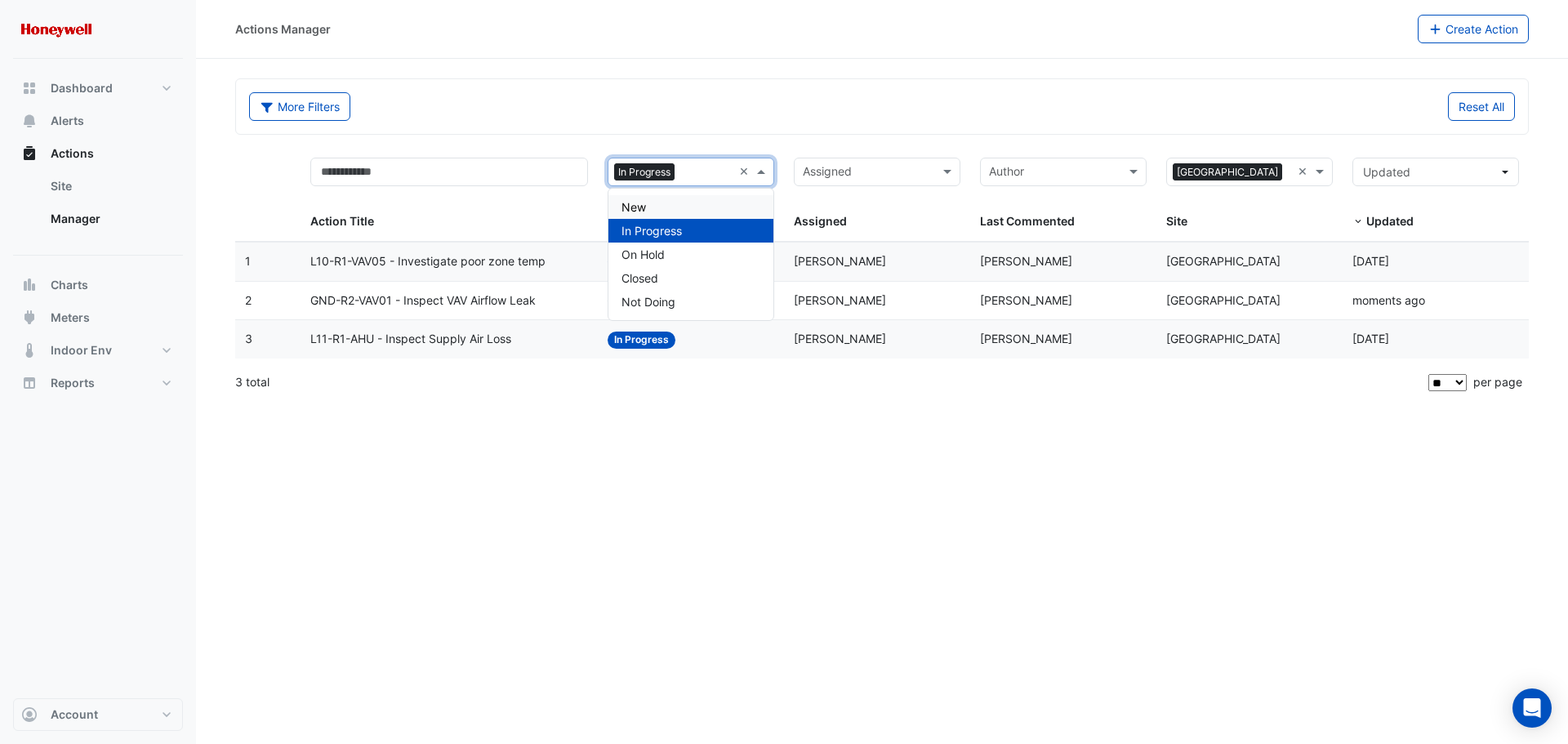
click at [655, 212] on div "New" at bounding box center [691, 207] width 165 height 24
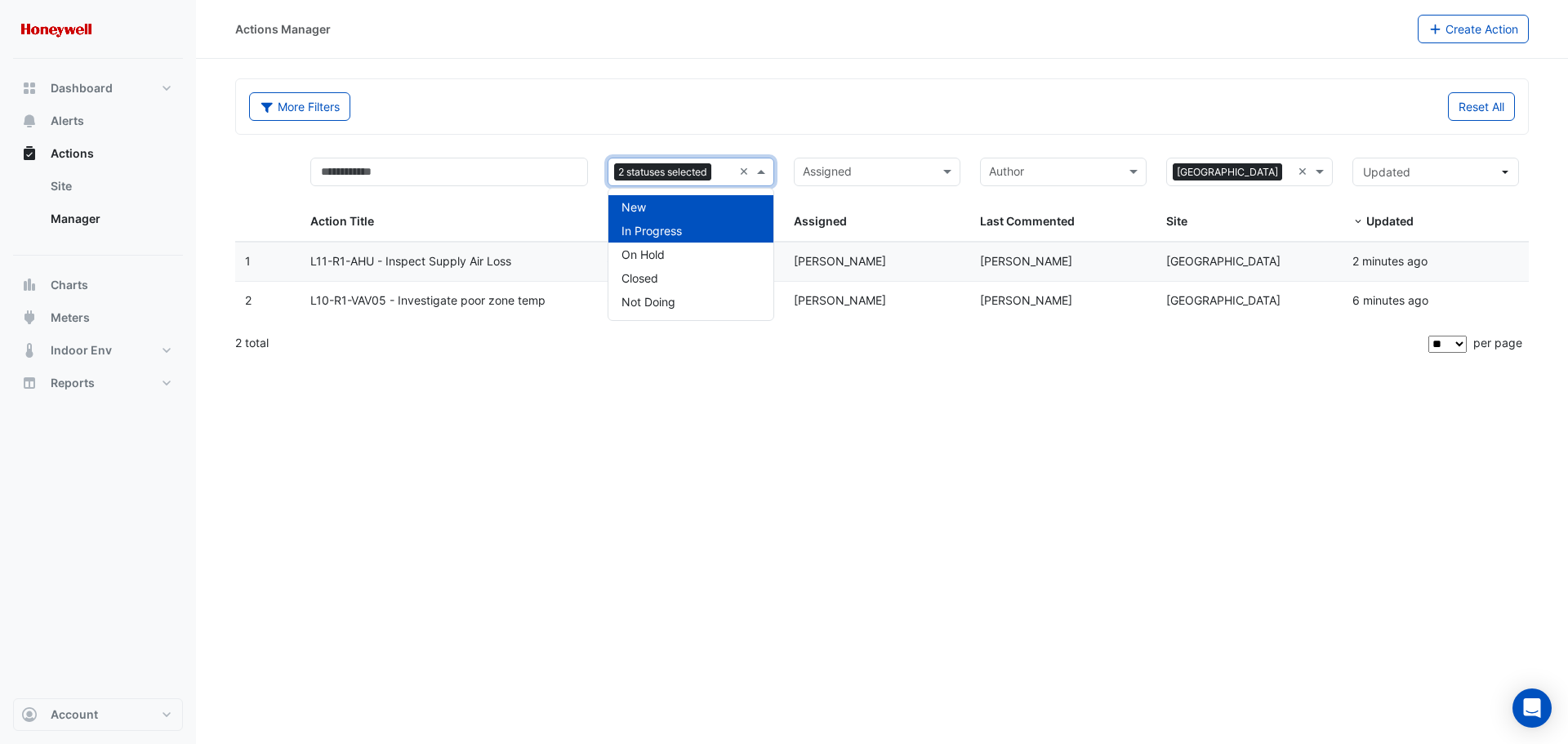
click at [764, 174] on span at bounding box center [763, 171] width 20 height 19
click at [643, 233] on span "In Progress" at bounding box center [652, 231] width 60 height 14
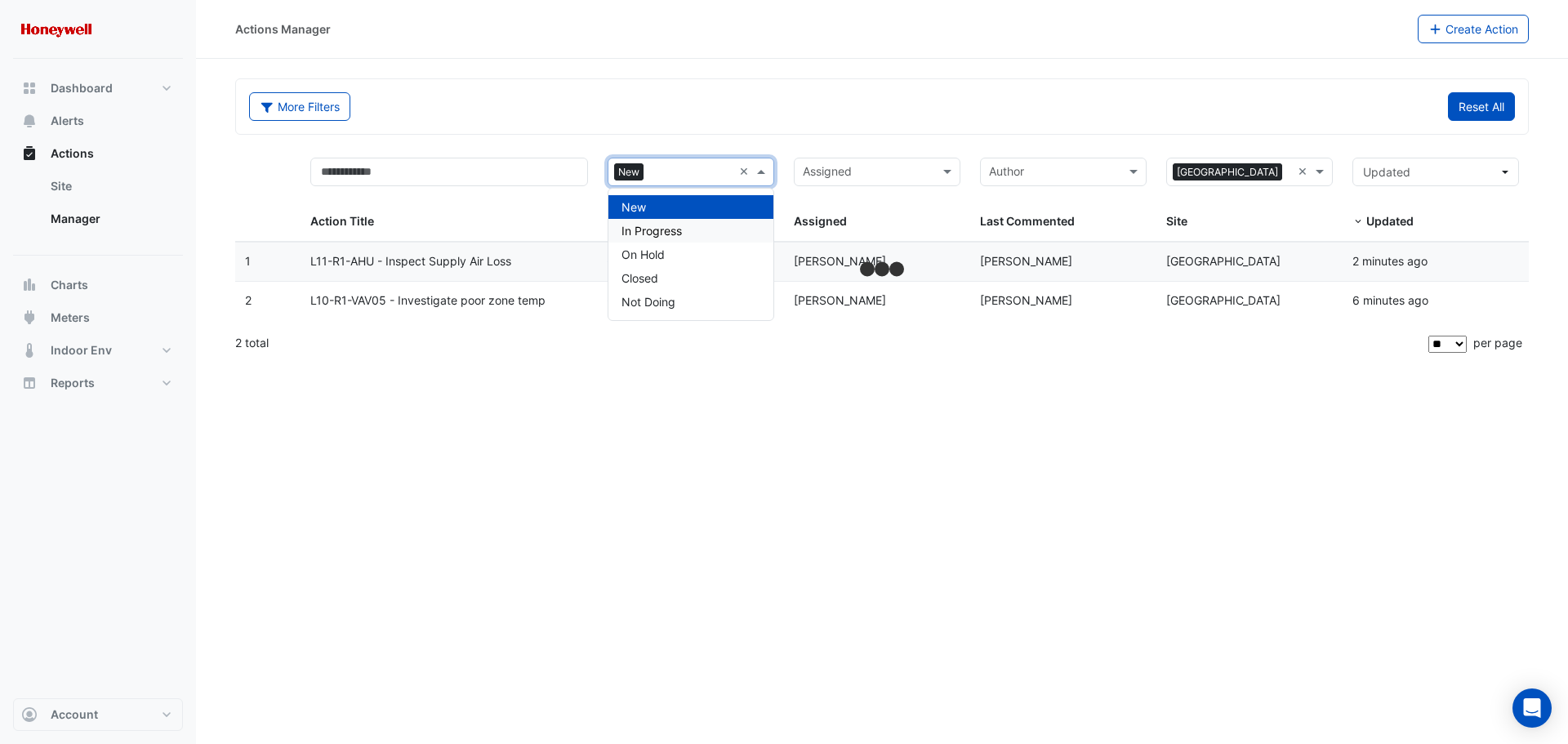
click at [1473, 110] on button "Reset All" at bounding box center [1481, 106] width 67 height 28
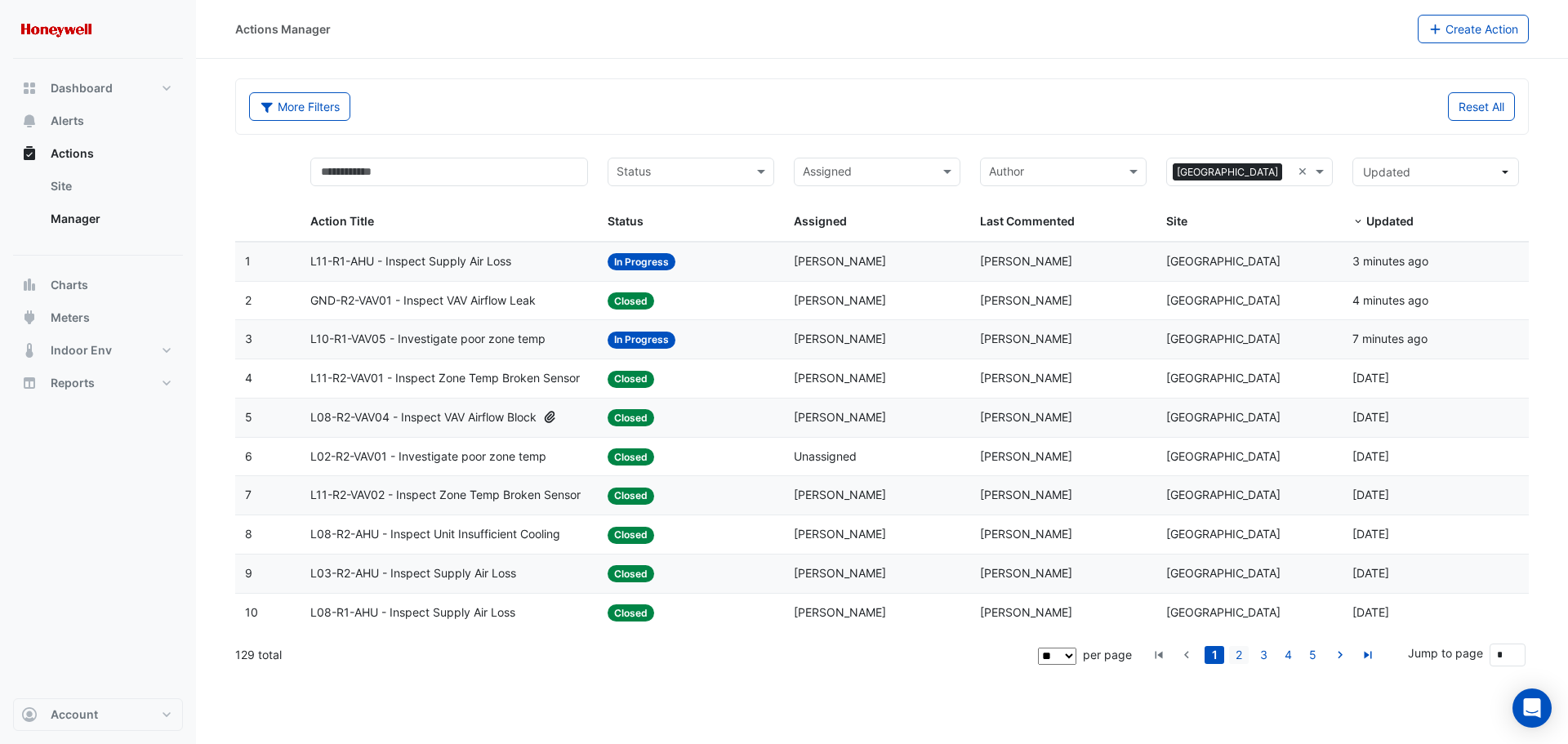
click at [1242, 660] on link "2" at bounding box center [1240, 656] width 20 height 18
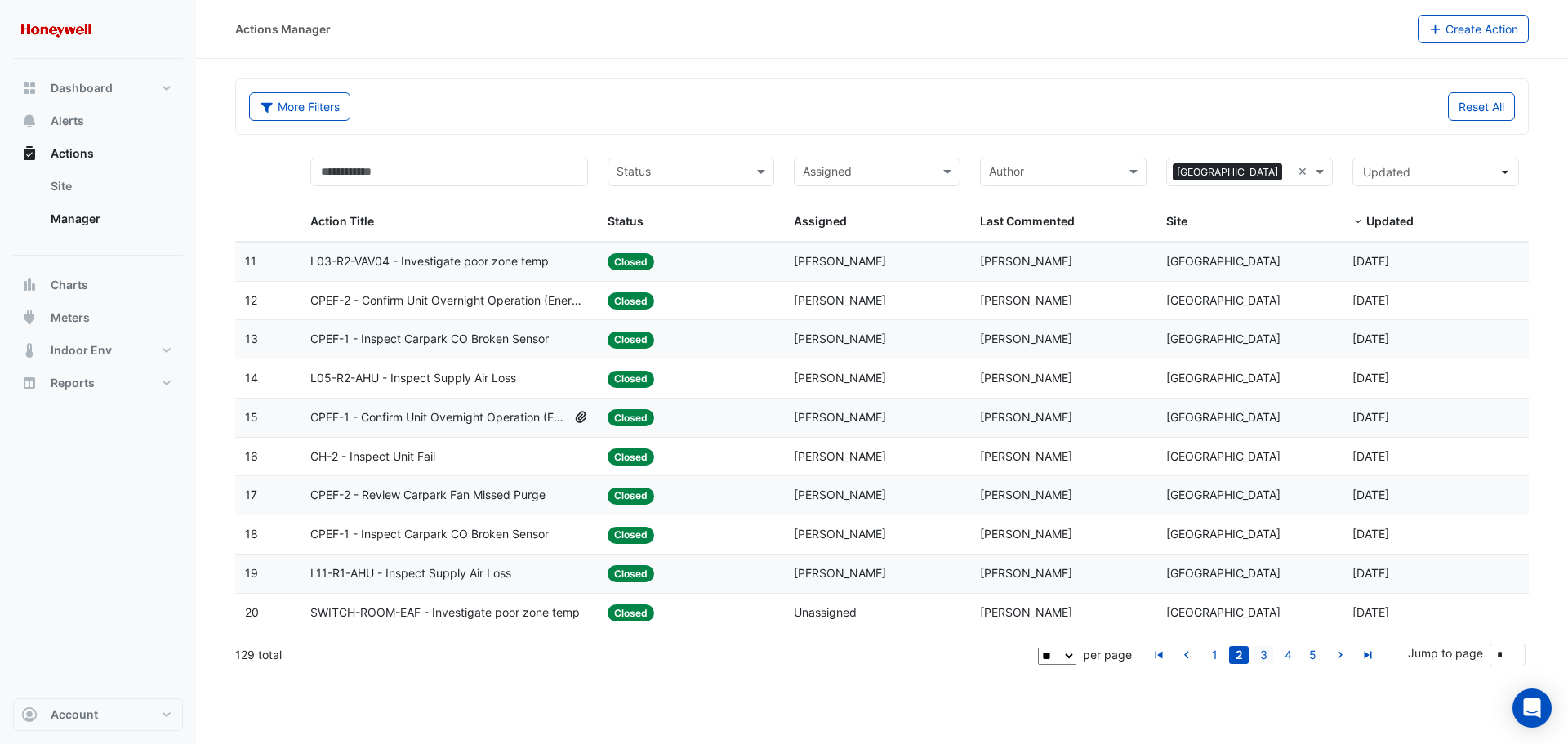
click at [1262, 658] on link "3" at bounding box center [1264, 656] width 20 height 18
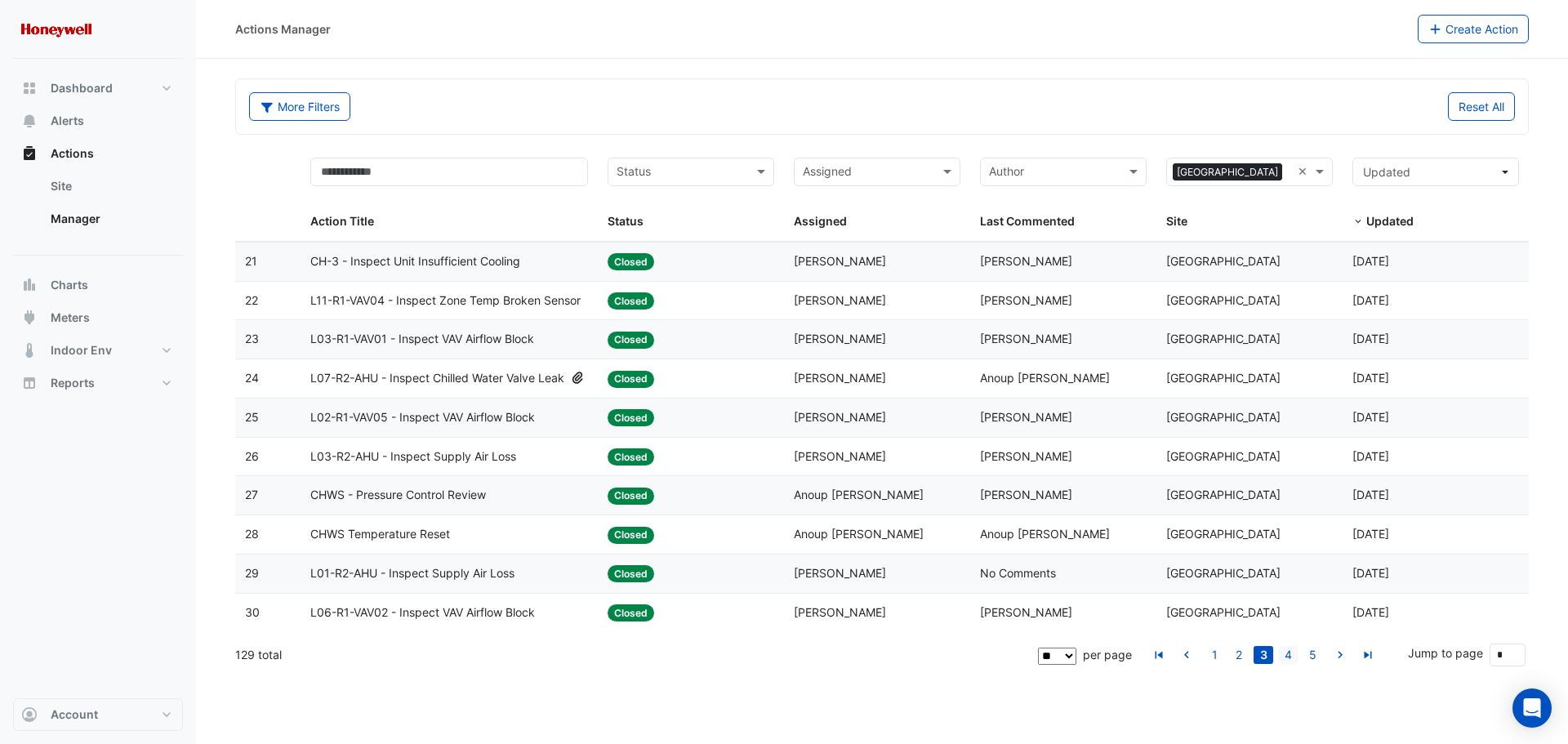
click at [1284, 657] on link "4" at bounding box center [1288, 656] width 20 height 18
click at [1285, 657] on link "5" at bounding box center [1288, 656] width 20 height 18
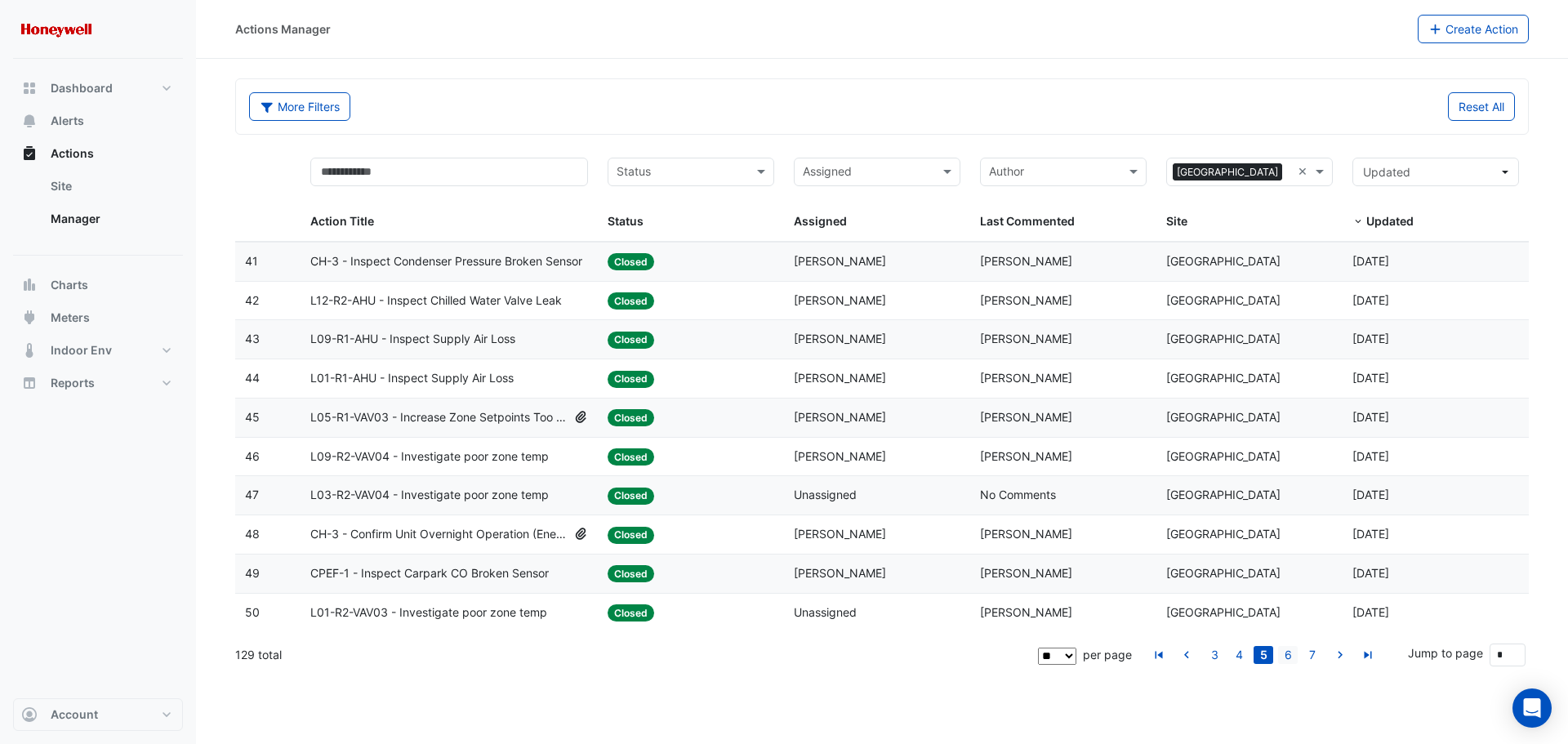
click at [1293, 657] on link "6" at bounding box center [1288, 656] width 20 height 18
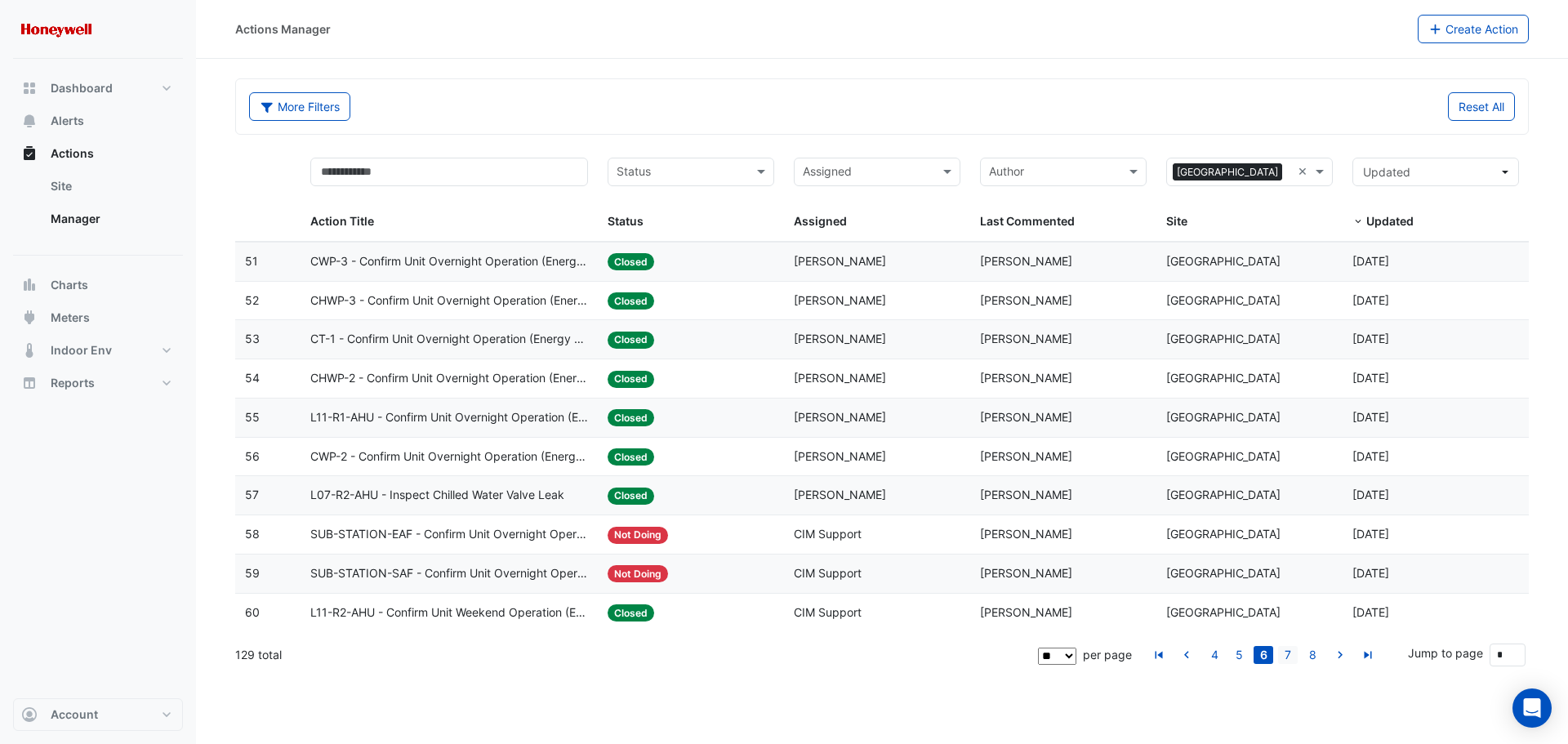
click at [1288, 657] on link "7" at bounding box center [1288, 656] width 20 height 18
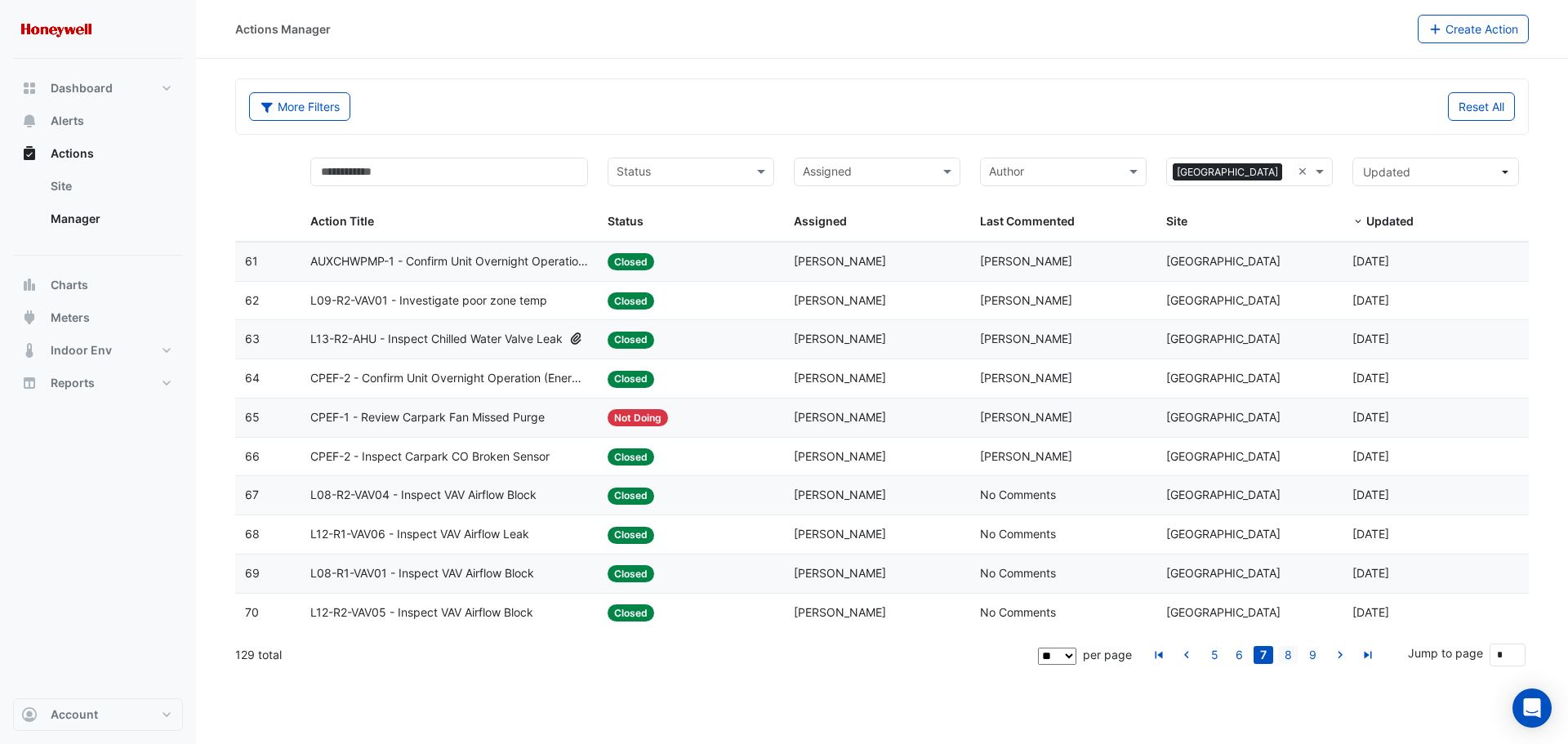
click at [1289, 657] on link "8" at bounding box center [1288, 656] width 20 height 18
click at [1292, 657] on link "9" at bounding box center [1288, 656] width 20 height 18
click at [1292, 657] on link "10" at bounding box center [1288, 656] width 20 height 18
click at [1292, 657] on link "11" at bounding box center [1288, 656] width 20 height 18
click at [1292, 657] on link "12" at bounding box center [1288, 656] width 20 height 18
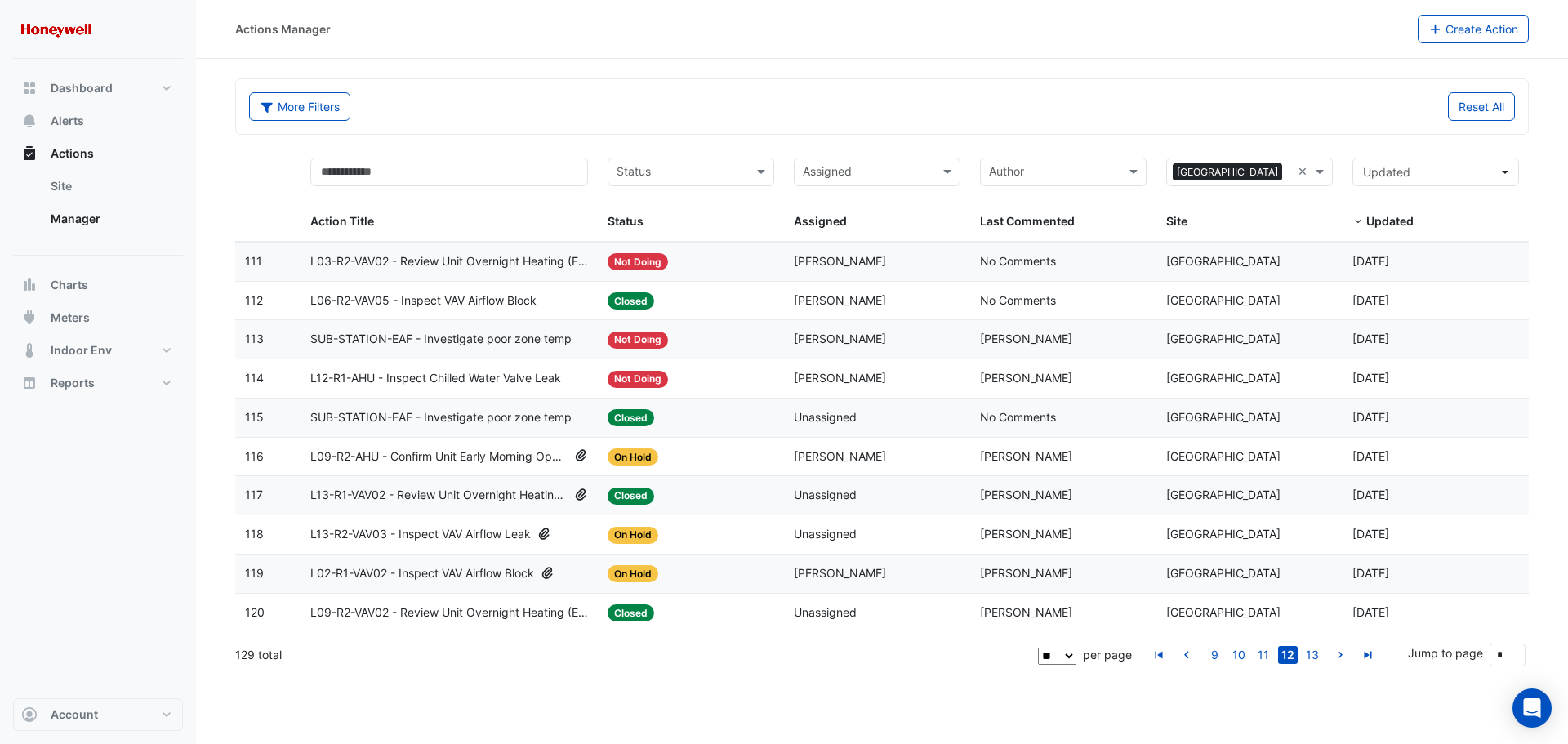
click at [446, 531] on span "L13-R2-VAV03 - Inspect VAV Airflow Leak" at bounding box center [420, 534] width 221 height 19
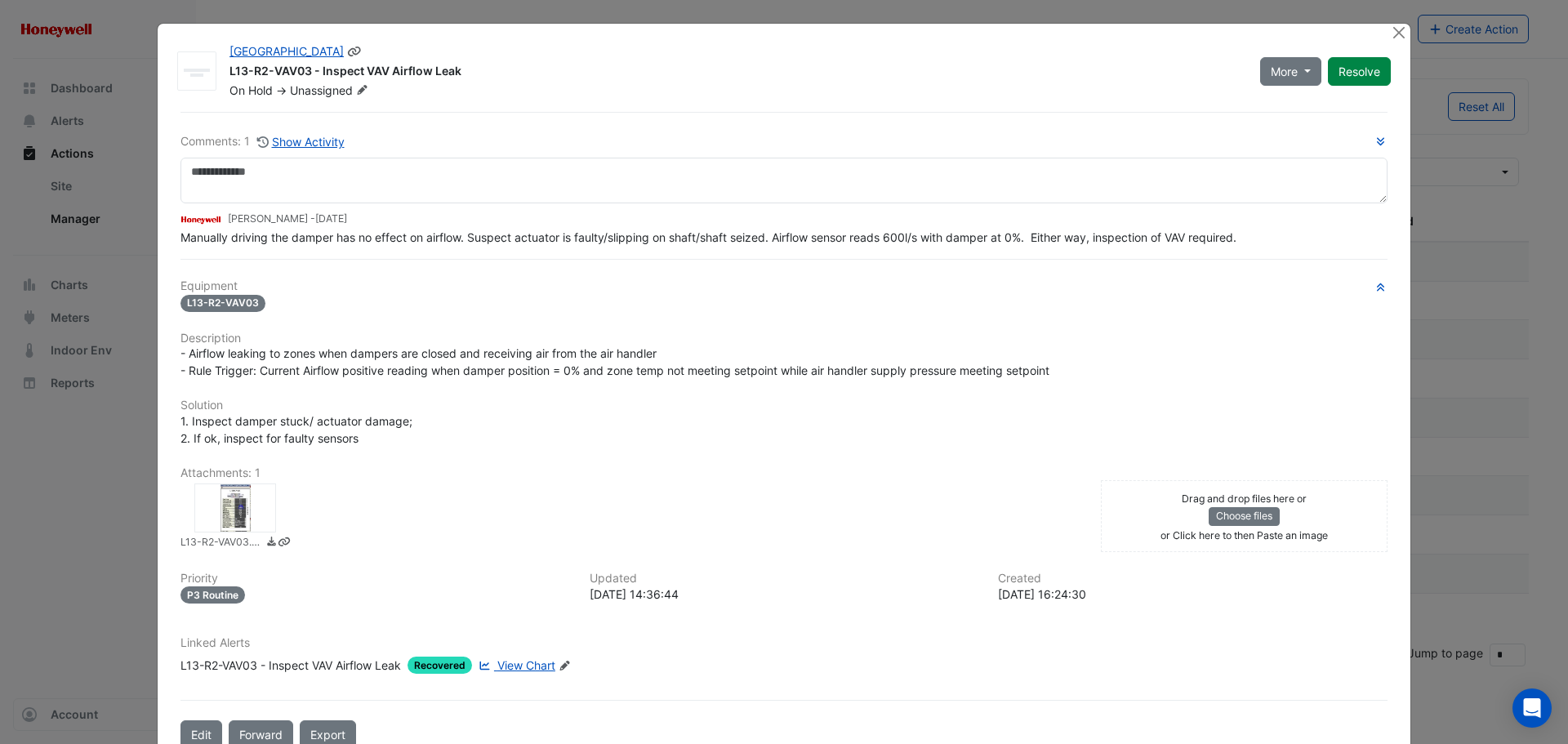
click at [357, 89] on icon at bounding box center [362, 89] width 10 height 10
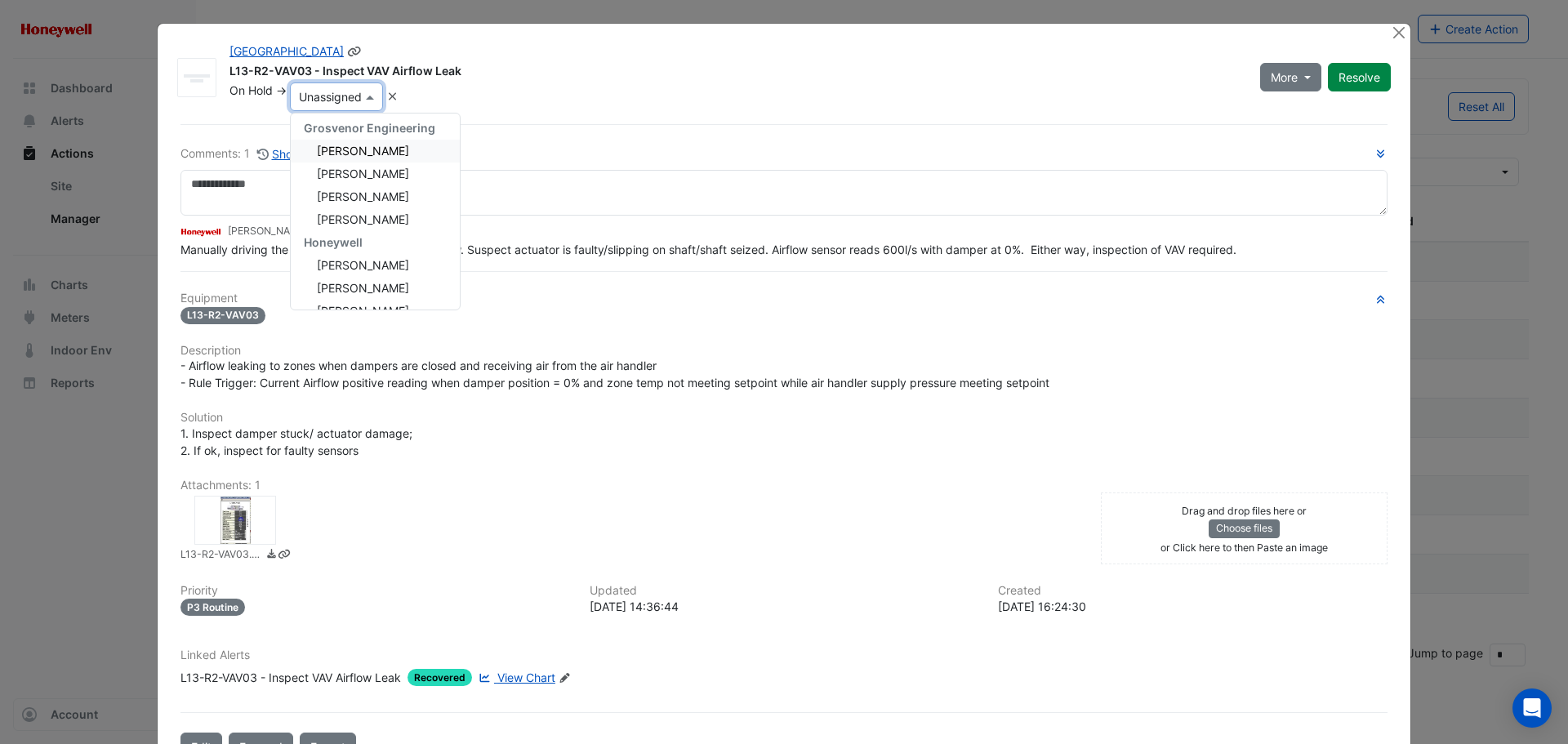
scroll to position [245, 0]
click at [373, 245] on span "[PERSON_NAME]" at bounding box center [363, 252] width 92 height 14
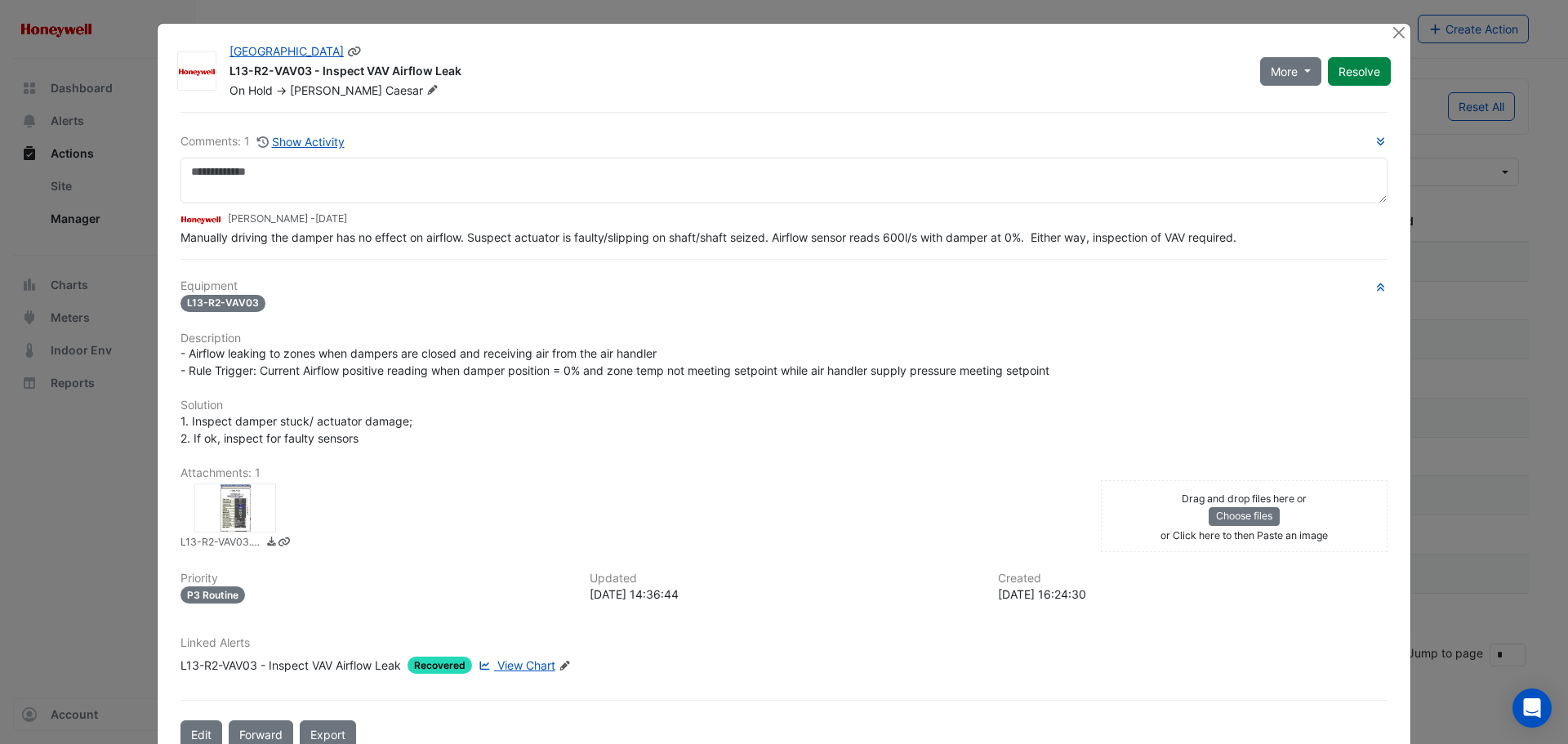
click at [1257, 241] on div "Manually driving the damper has no effect on airflow. Suspect actuator is fault…" at bounding box center [784, 237] width 1207 height 17
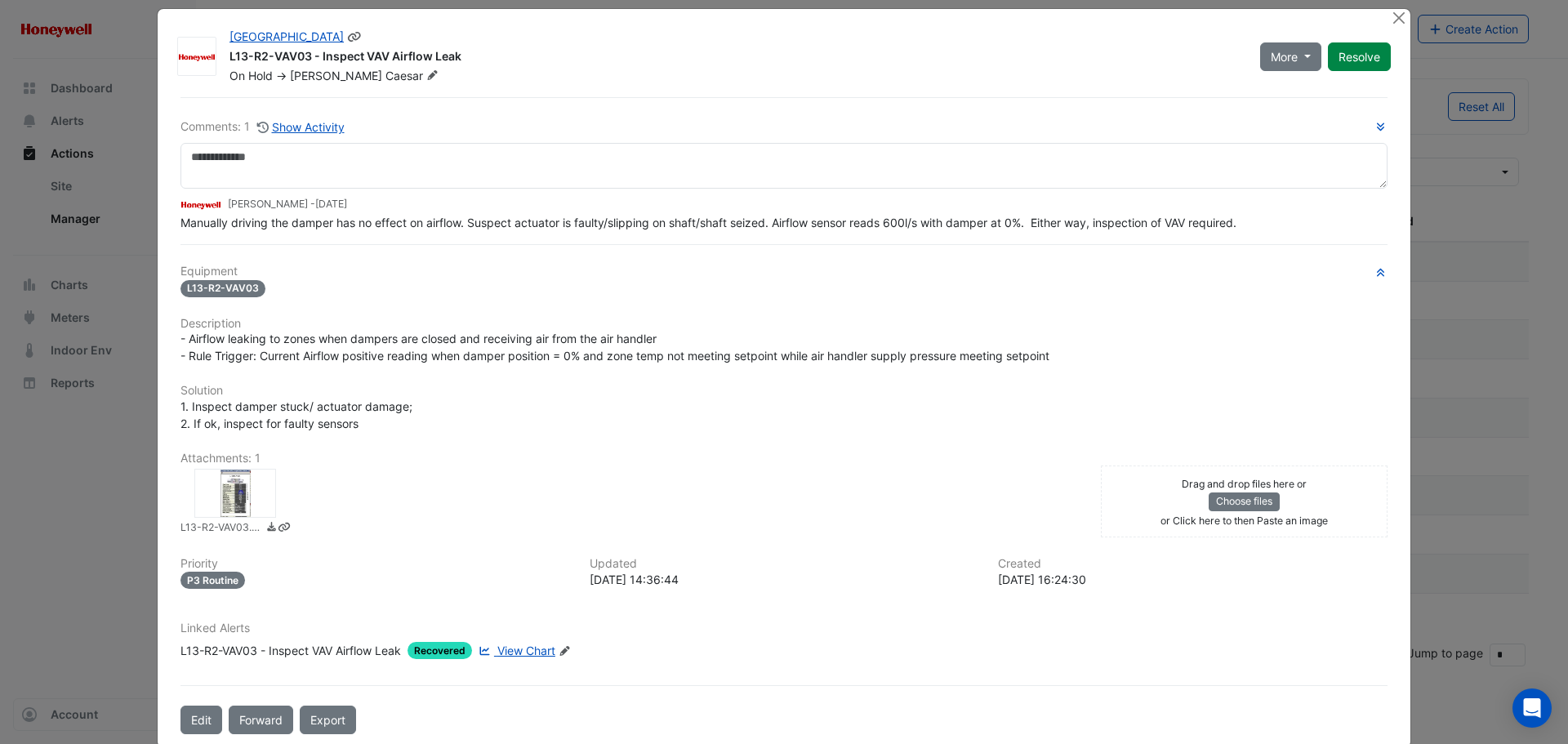
scroll to position [0, 0]
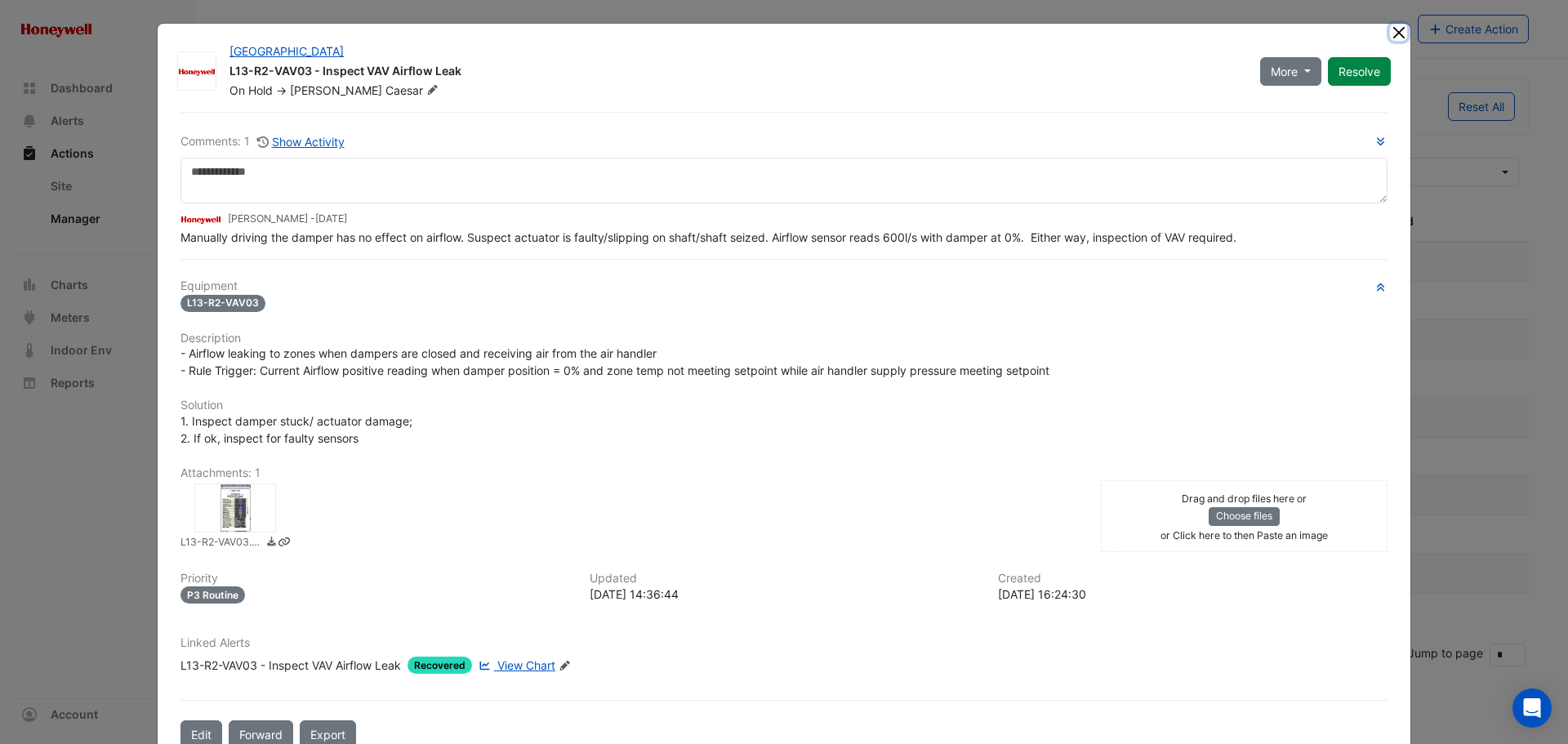
click at [1390, 36] on button "Close" at bounding box center [1398, 32] width 17 height 17
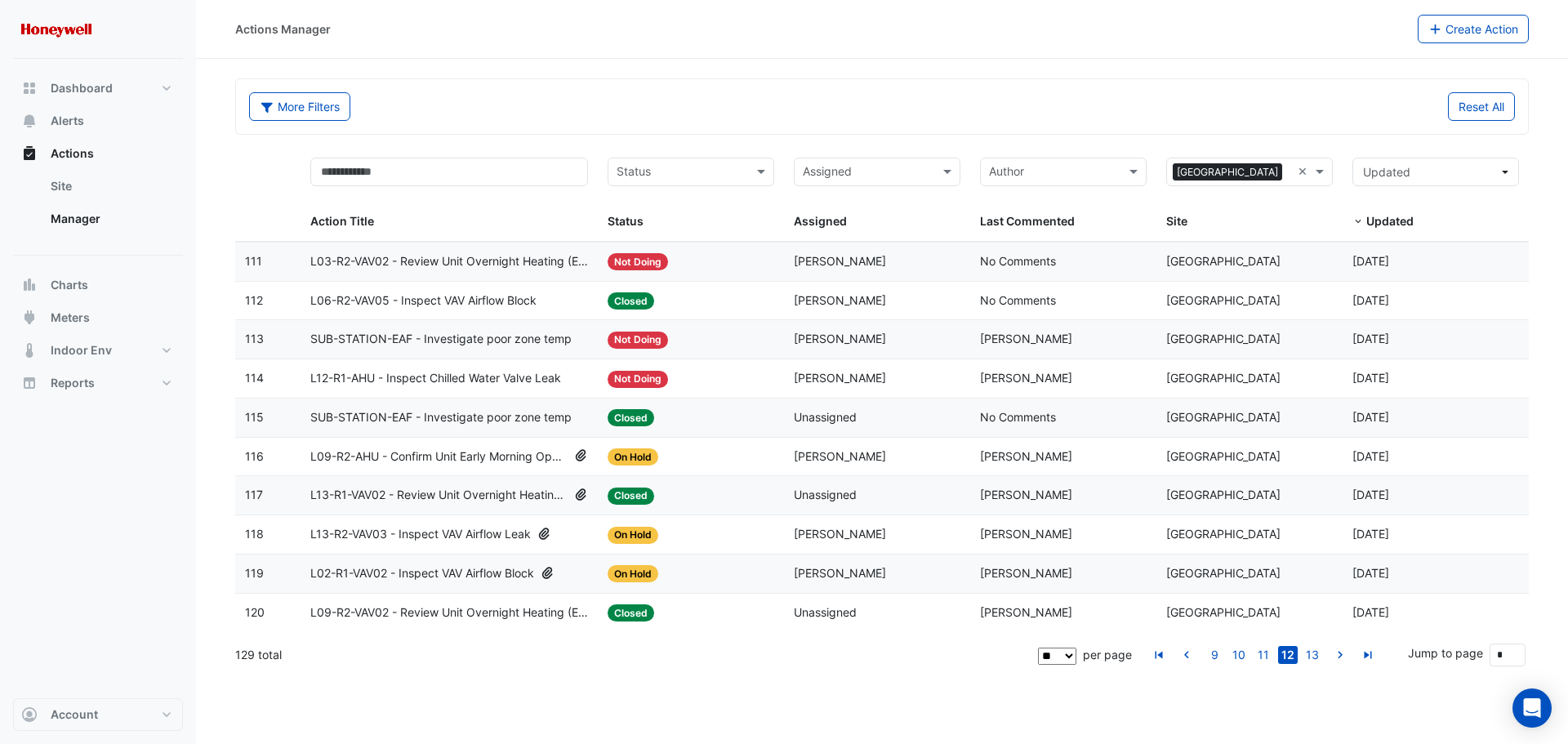
click at [645, 535] on span "On Hold" at bounding box center [634, 535] width 51 height 17
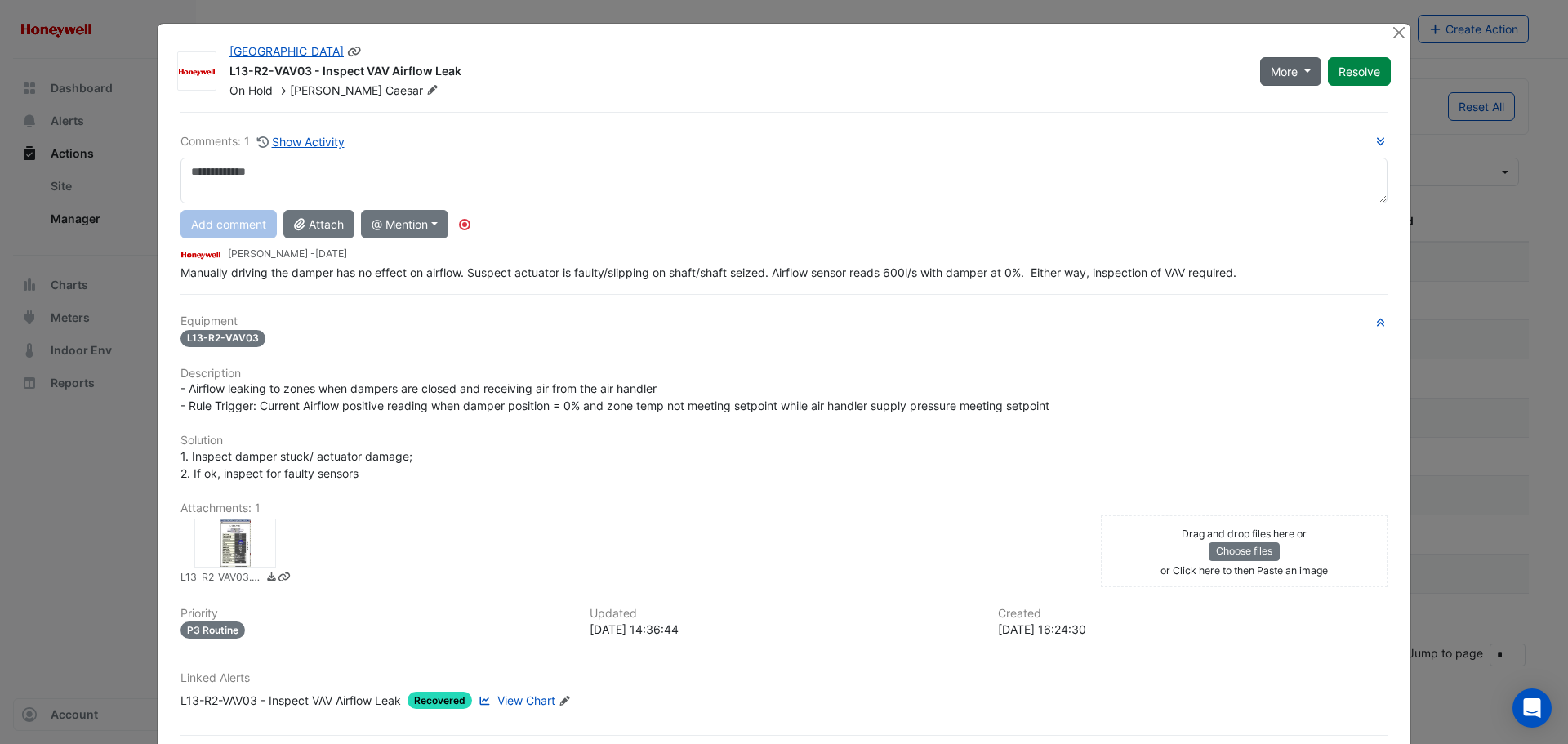
click at [1298, 64] on button "More" at bounding box center [1291, 71] width 61 height 28
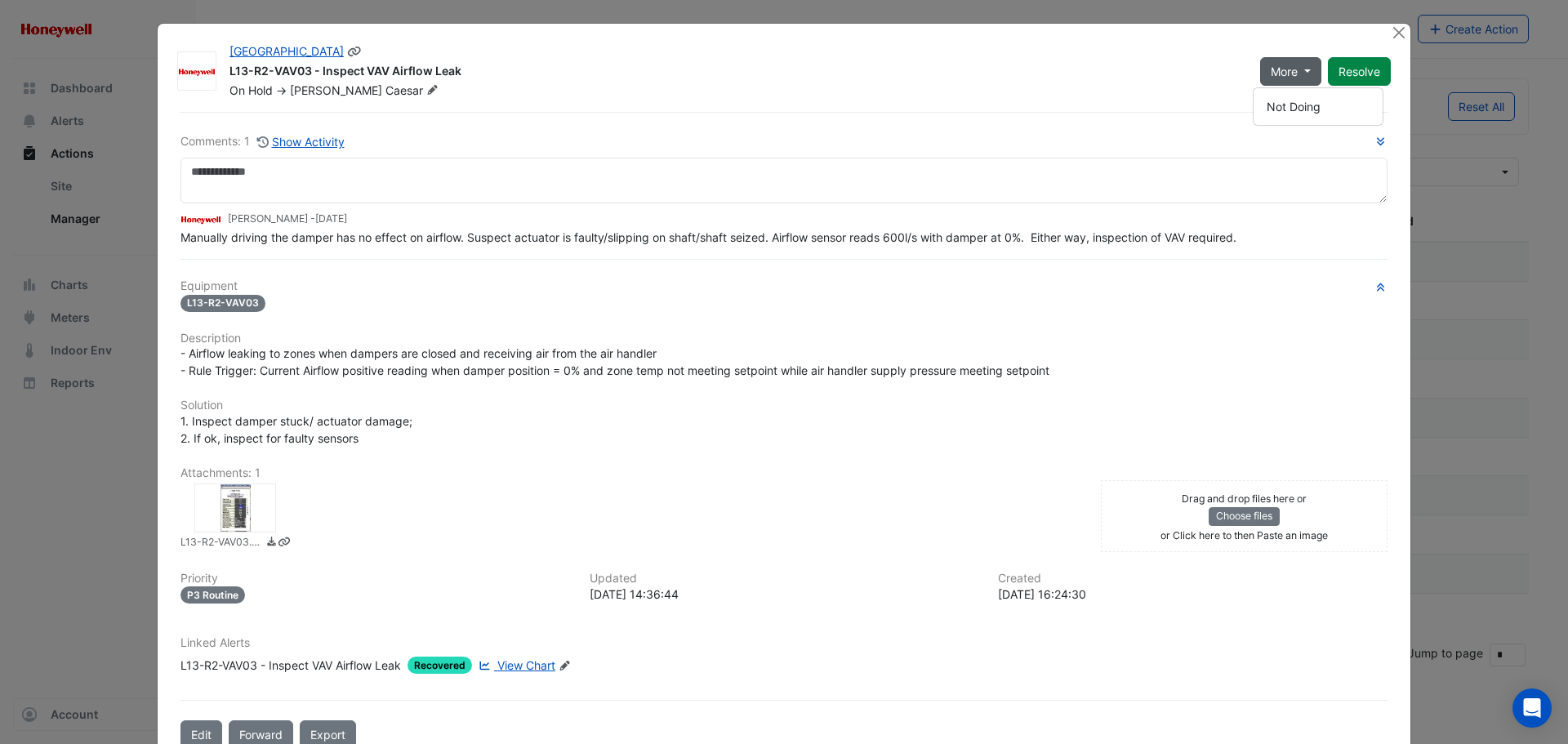
click at [1168, 70] on div "L13-R2-VAV03 - Inspect VAV Airflow Leak" at bounding box center [735, 73] width 1011 height 20
drag, startPoint x: 1395, startPoint y: 34, endPoint x: 1381, endPoint y: 39, distance: 14.9
click at [1395, 34] on button "Close" at bounding box center [1398, 32] width 17 height 17
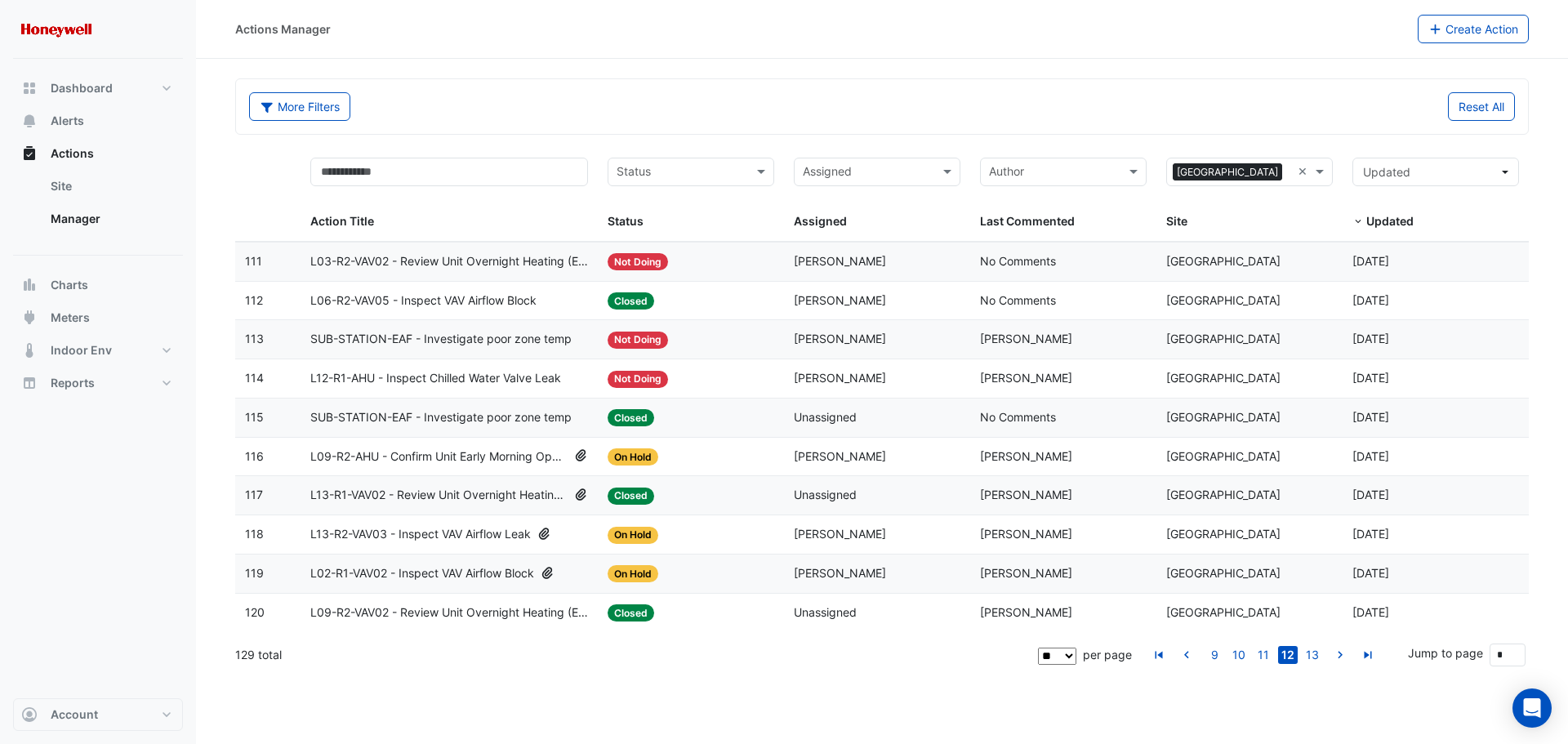
click at [1010, 576] on span "[PERSON_NAME]" at bounding box center [1026, 573] width 92 height 14
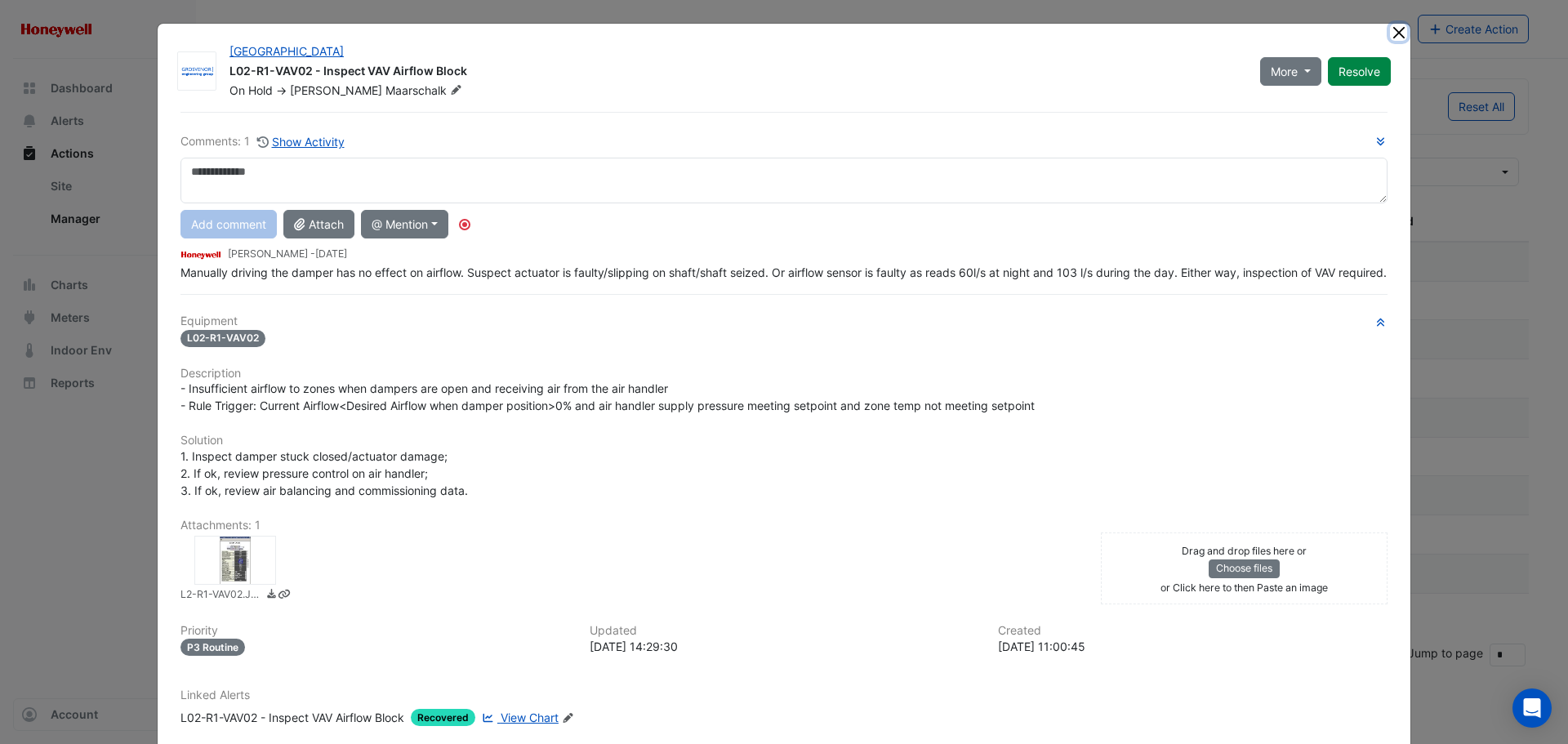
click at [1391, 38] on button "Close" at bounding box center [1398, 32] width 17 height 17
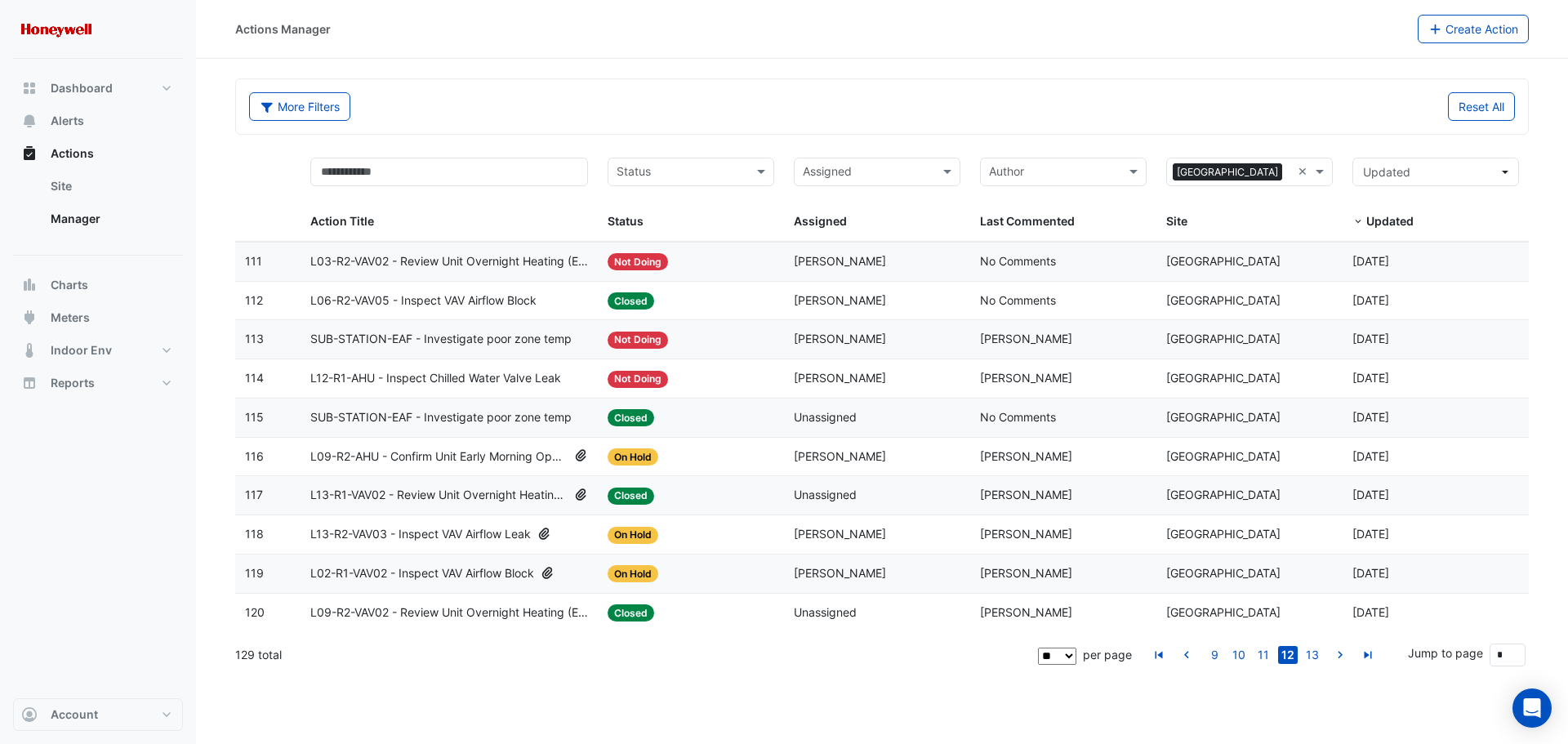
click at [482, 534] on span "L13-R2-VAV03 - Inspect VAV Airflow Leak" at bounding box center [420, 534] width 221 height 19
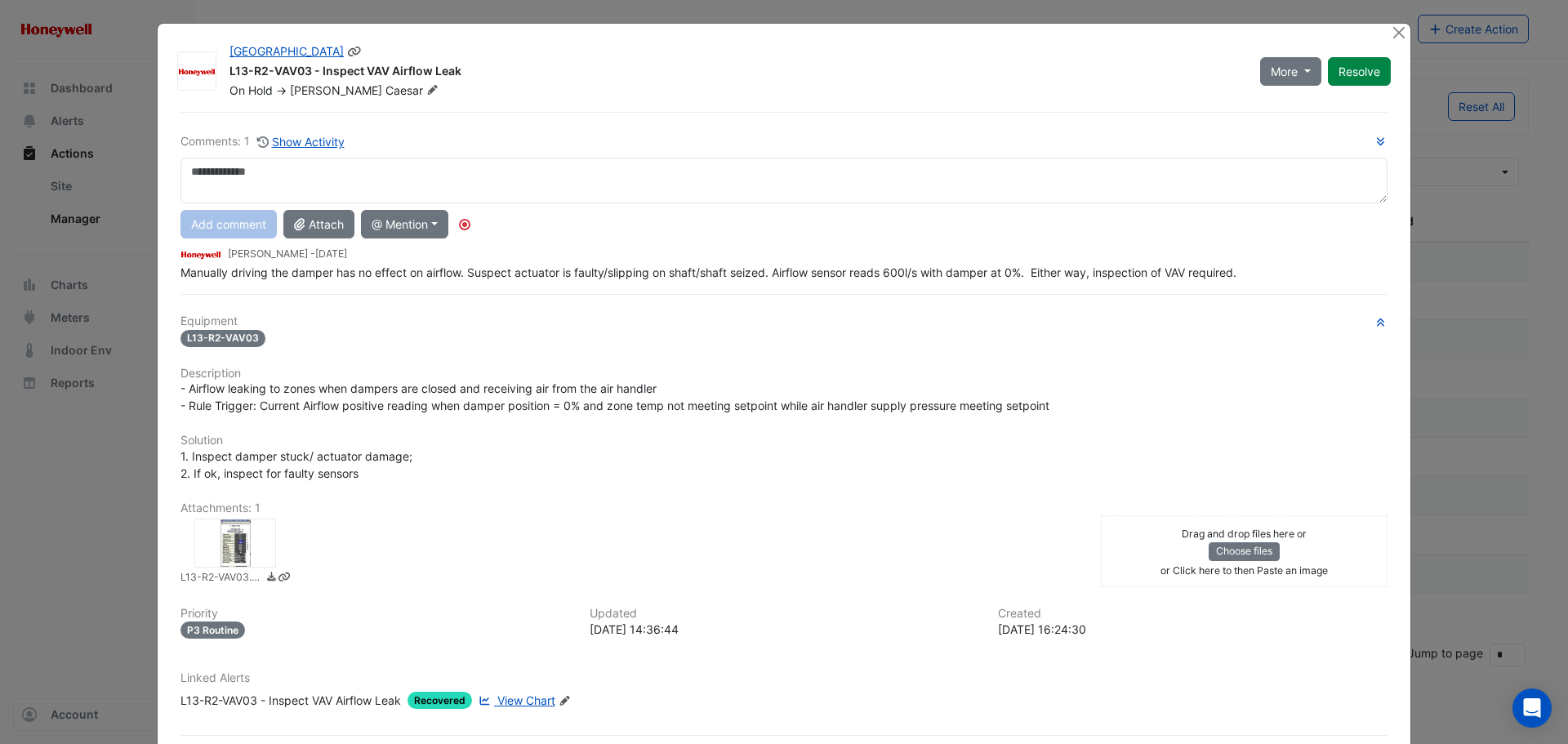
click at [423, 92] on fa-icon at bounding box center [432, 91] width 19 height 16
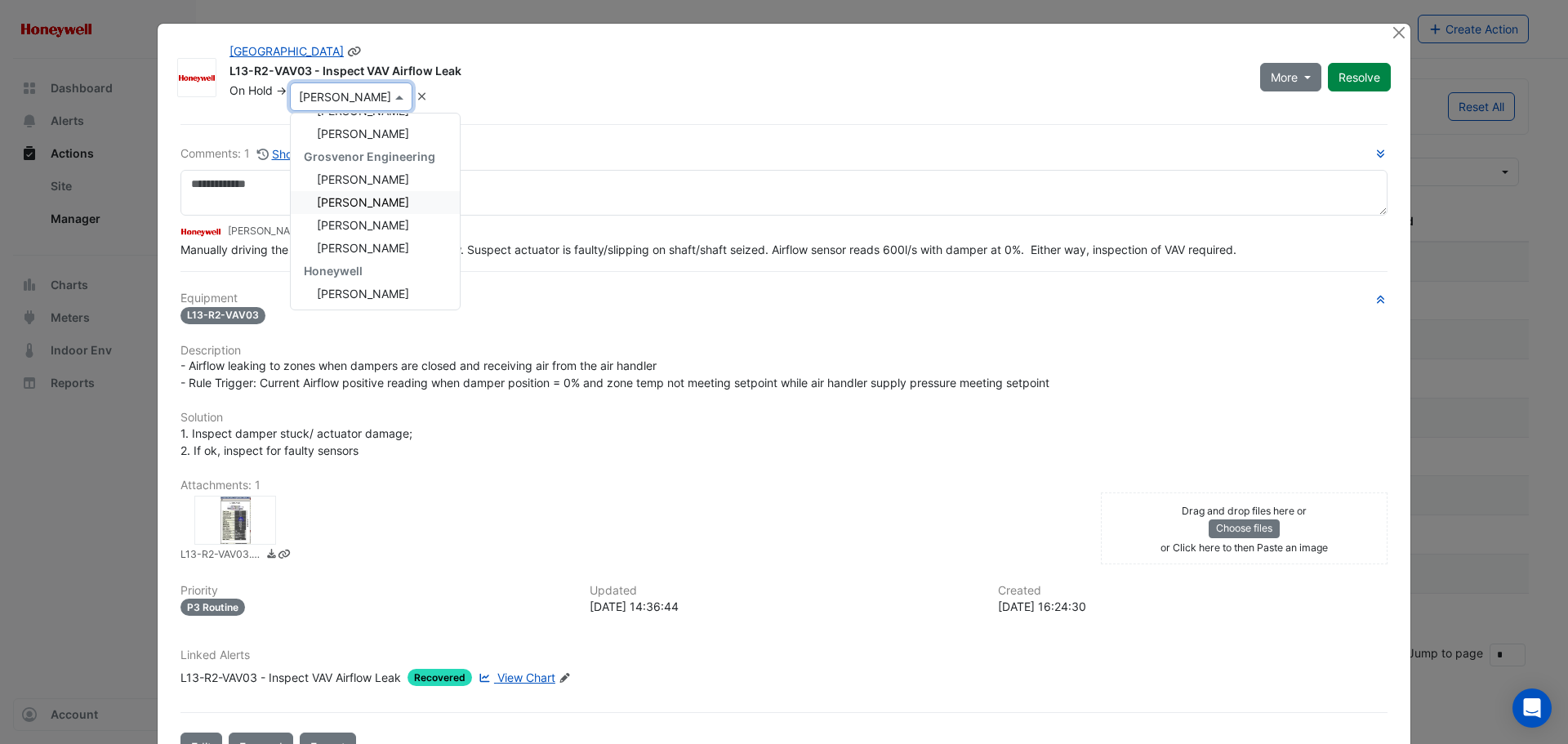
scroll to position [163, 0]
click at [382, 222] on span "[PERSON_NAME]" at bounding box center [363, 219] width 92 height 14
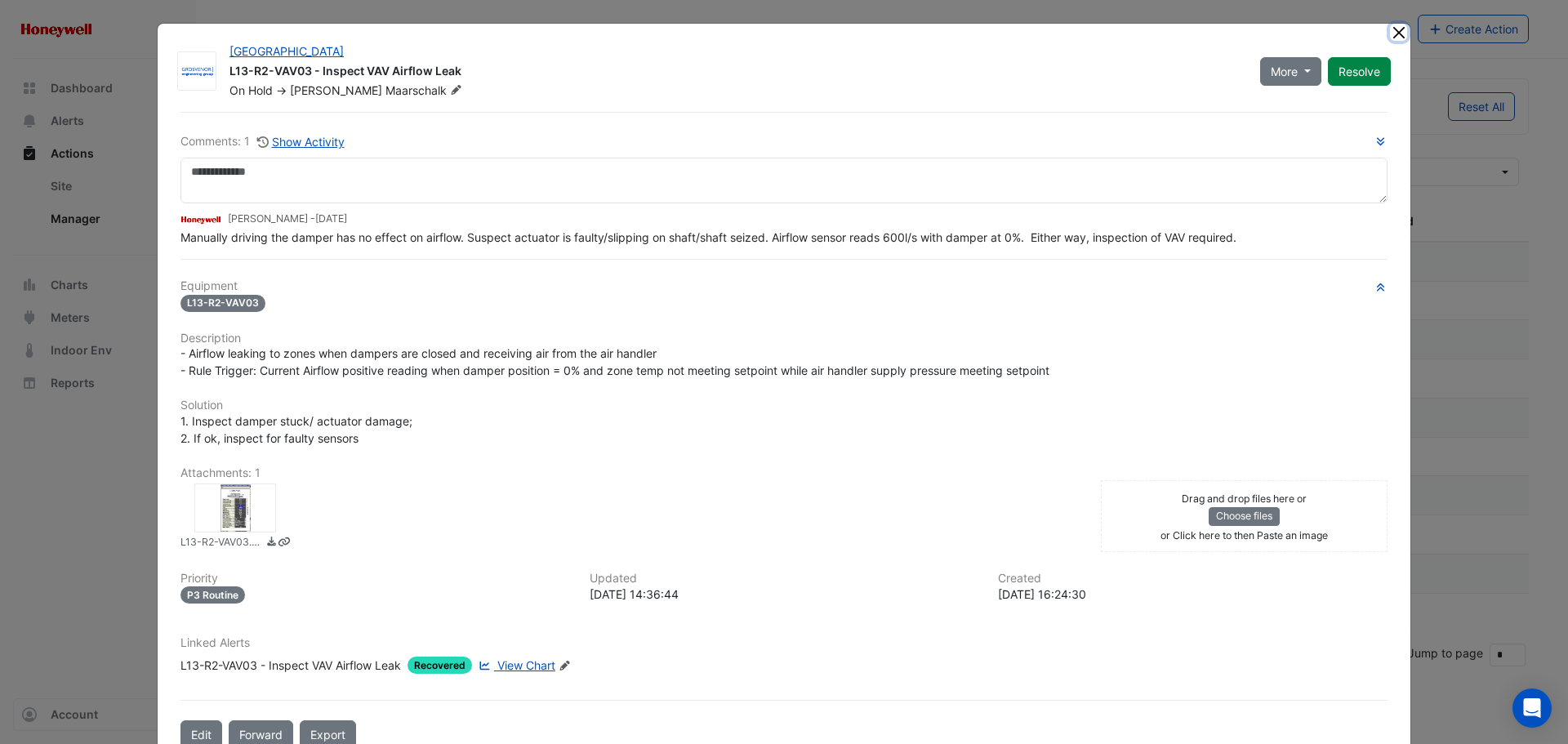
click at [1390, 40] on button "Close" at bounding box center [1398, 32] width 17 height 17
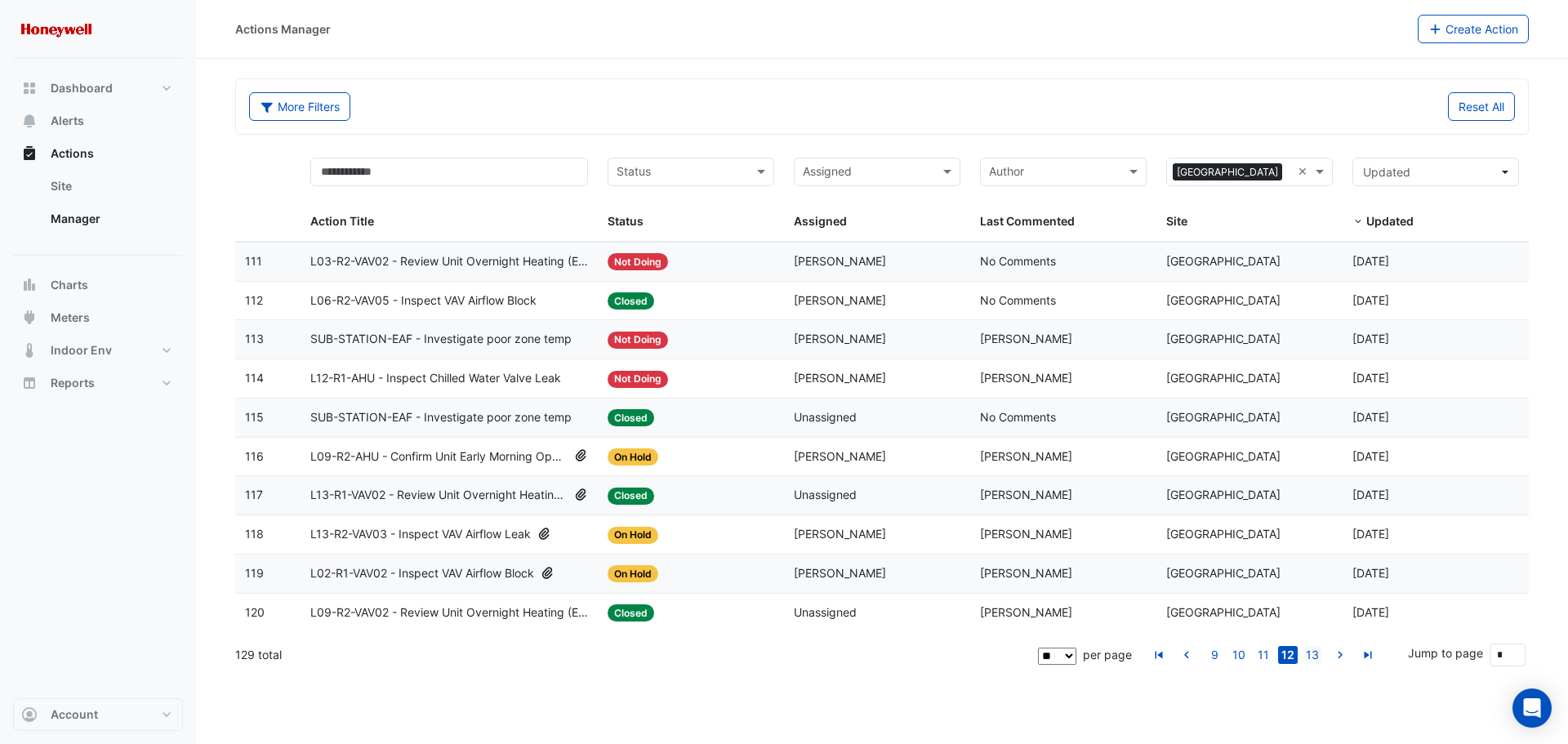
click at [1312, 655] on link "13" at bounding box center [1313, 656] width 20 height 18
